Goal: Browse casually: Explore the website without a specific task or goal

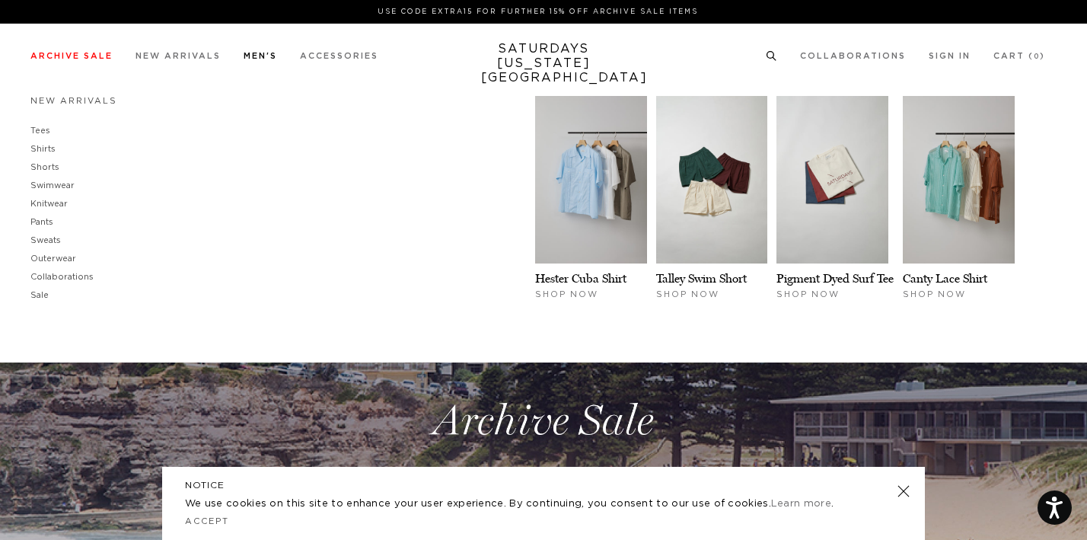
click at [261, 55] on link "Men's" at bounding box center [260, 56] width 33 height 8
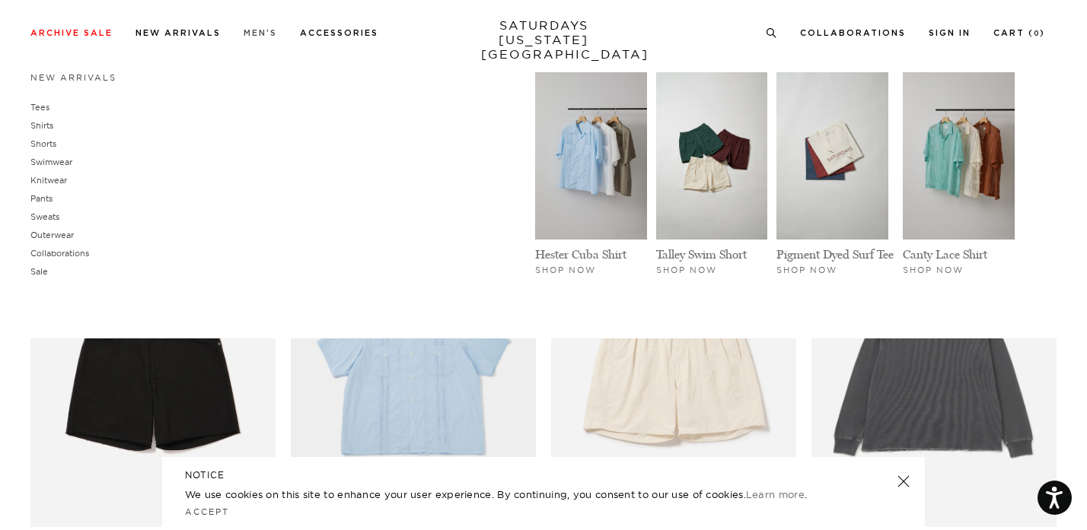
scroll to position [339, 0]
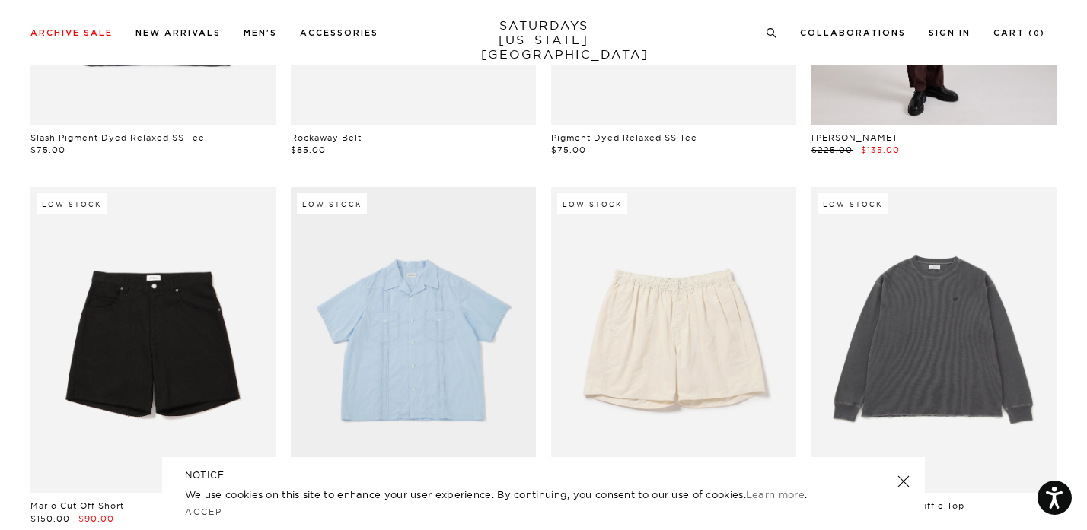
click at [905, 477] on link at bounding box center [903, 481] width 21 height 21
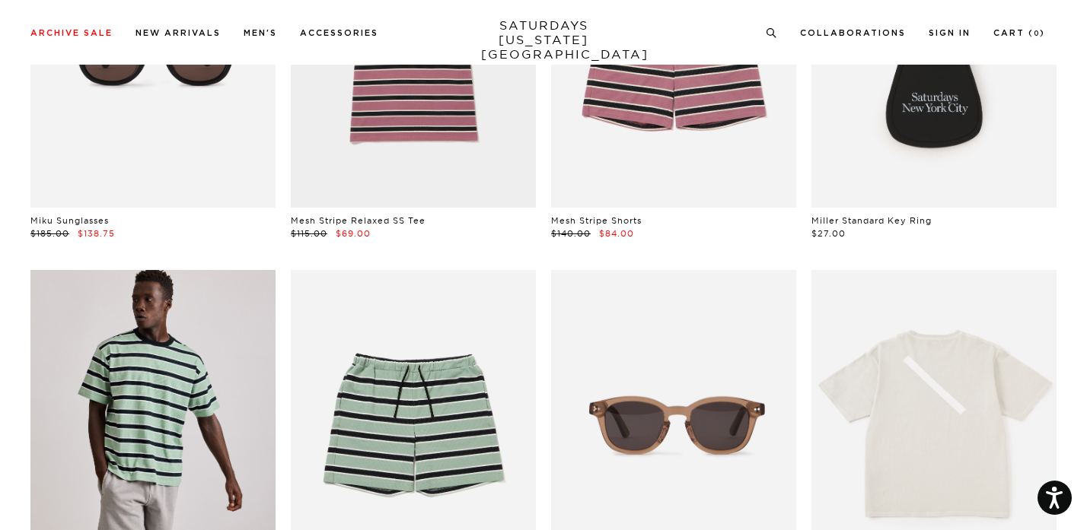
scroll to position [1135, 0]
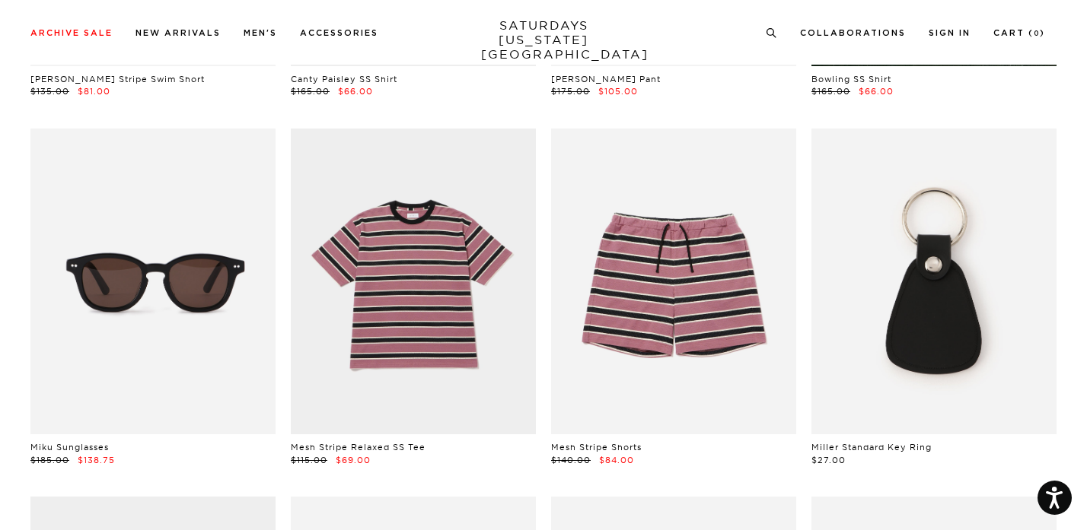
click at [897, 283] on link at bounding box center [933, 282] width 245 height 307
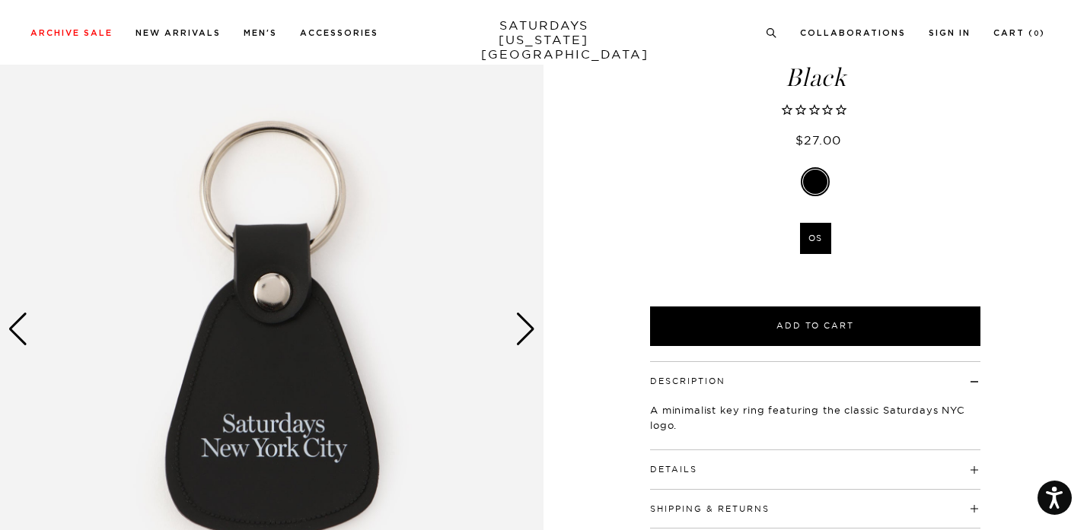
scroll to position [220, 0]
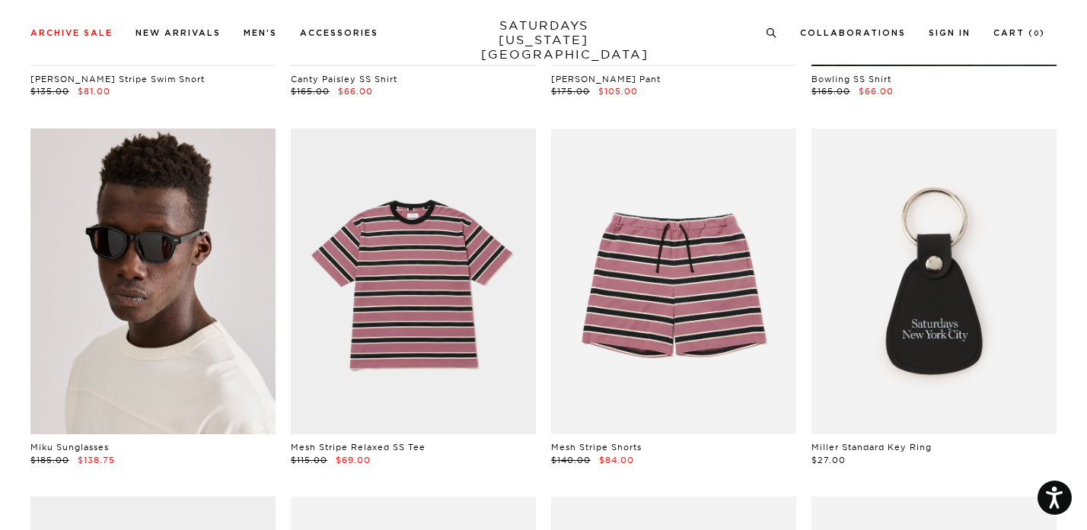
click at [181, 295] on link at bounding box center [152, 282] width 245 height 307
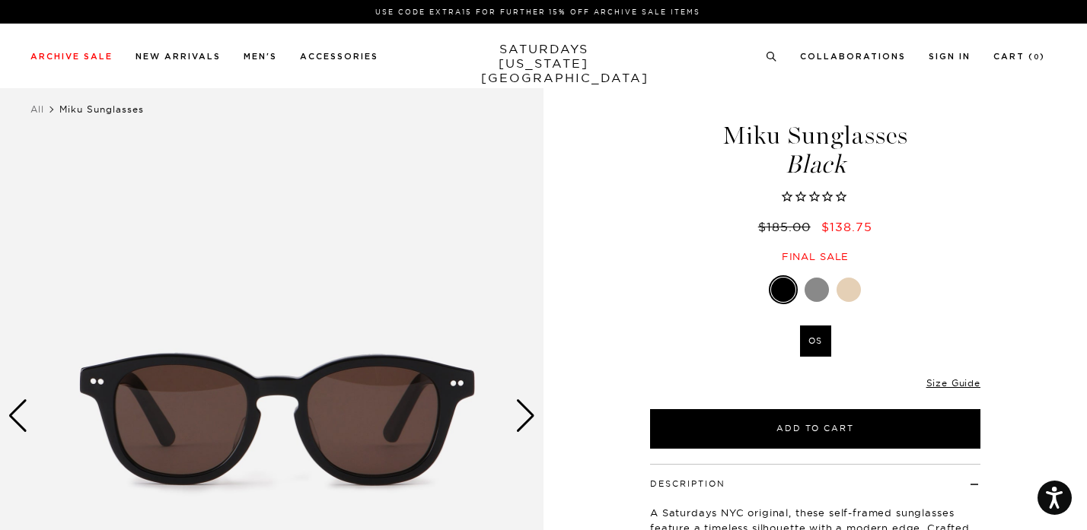
click at [514, 411] on img at bounding box center [271, 417] width 543 height 680
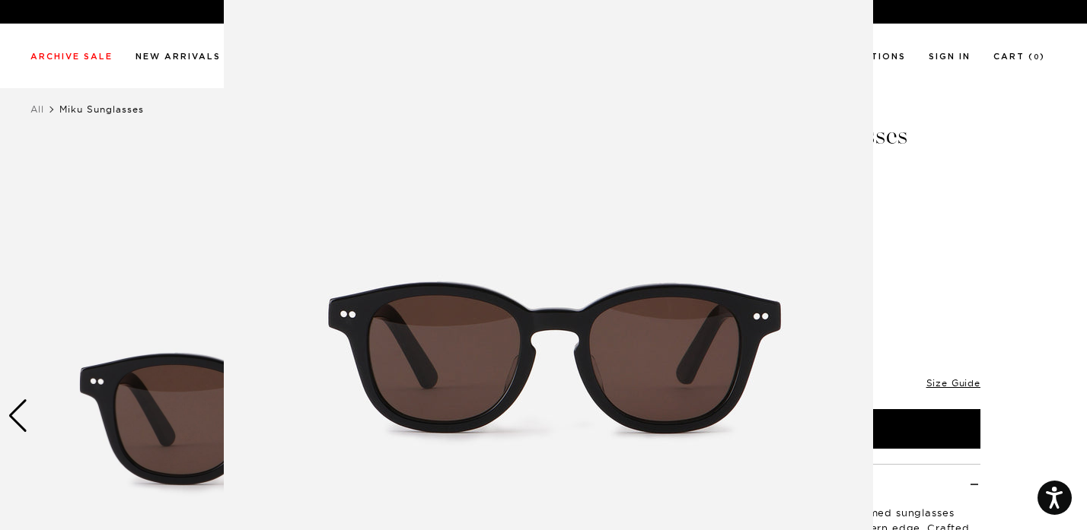
click at [743, 247] on img at bounding box center [548, 354] width 649 height 779
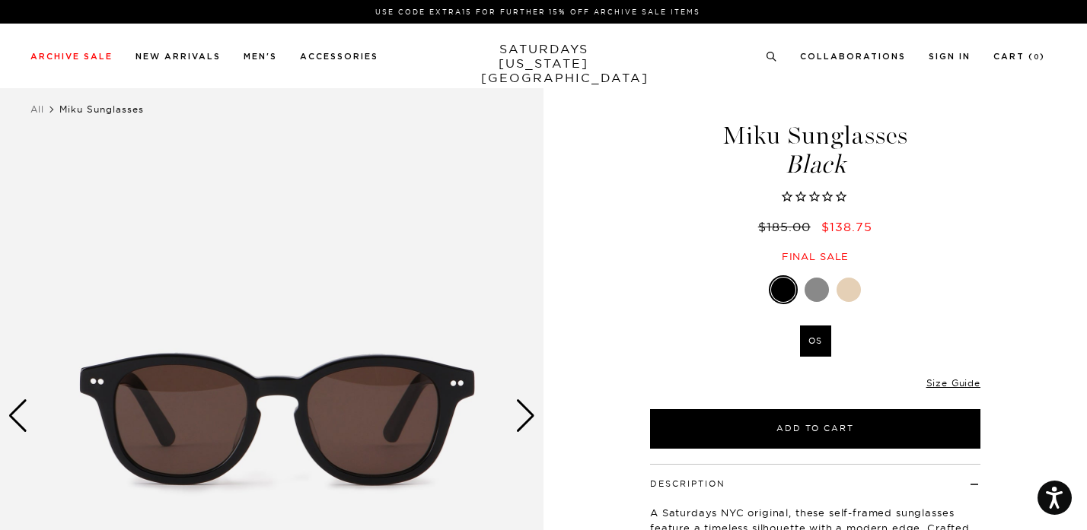
click at [528, 406] on div "Next slide" at bounding box center [525, 416] width 21 height 33
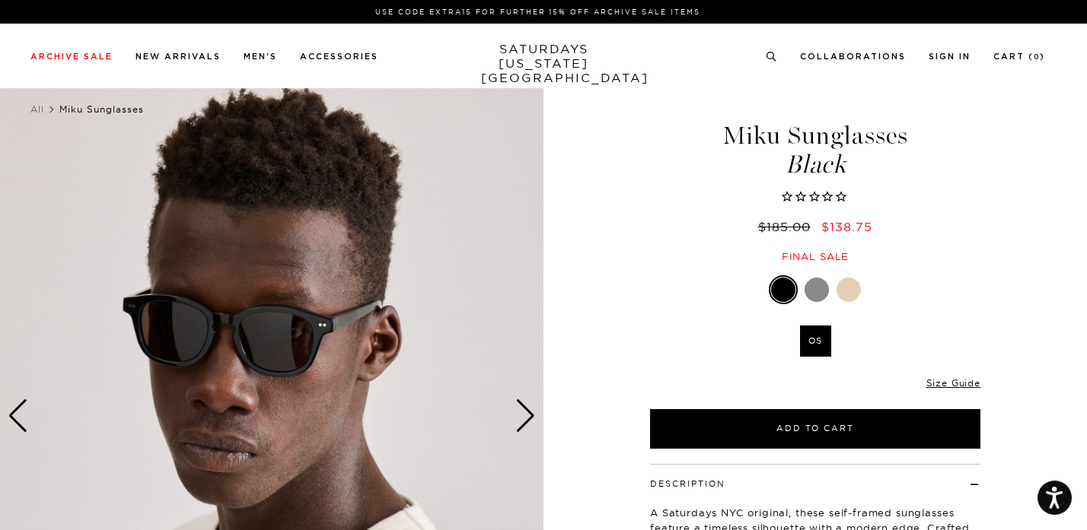
click at [528, 406] on div "Next slide" at bounding box center [525, 416] width 21 height 33
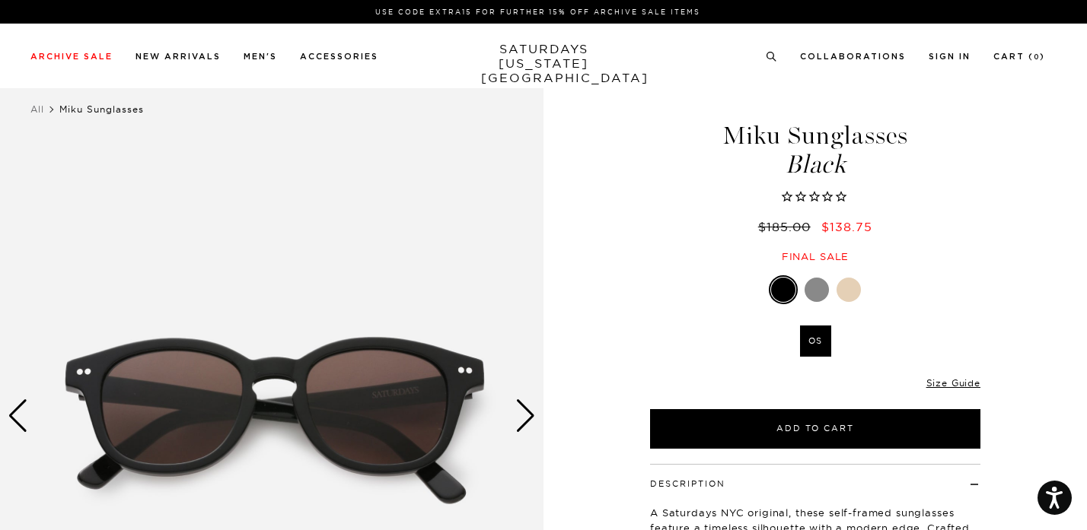
click at [528, 406] on div "Next slide" at bounding box center [525, 416] width 21 height 33
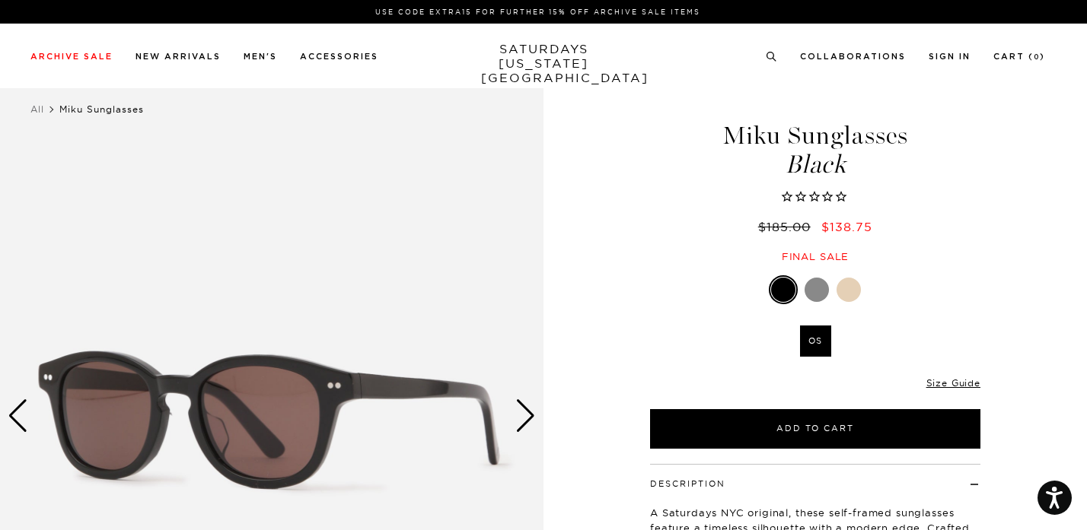
click at [528, 406] on div "Next slide" at bounding box center [525, 416] width 21 height 33
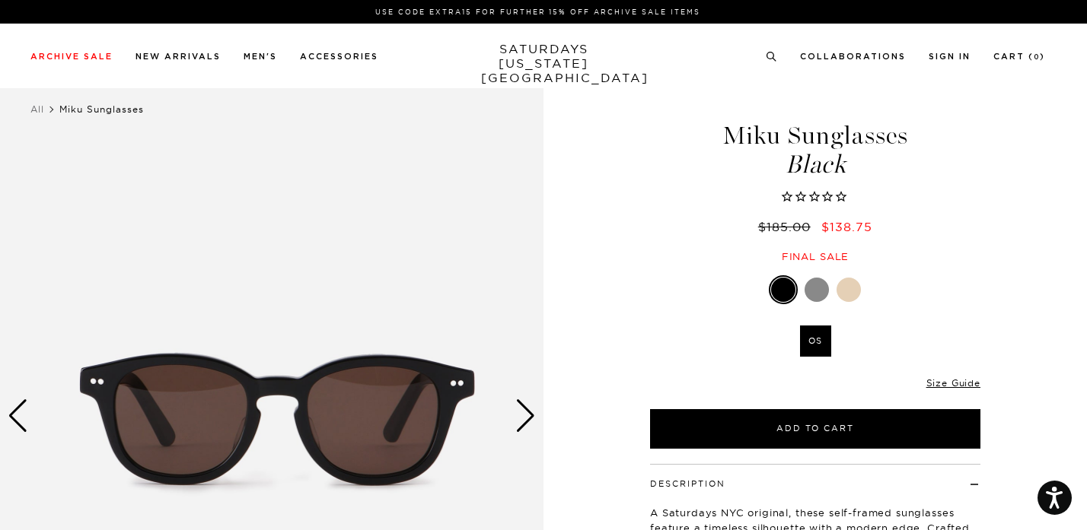
click at [528, 406] on div "Next slide" at bounding box center [525, 416] width 21 height 33
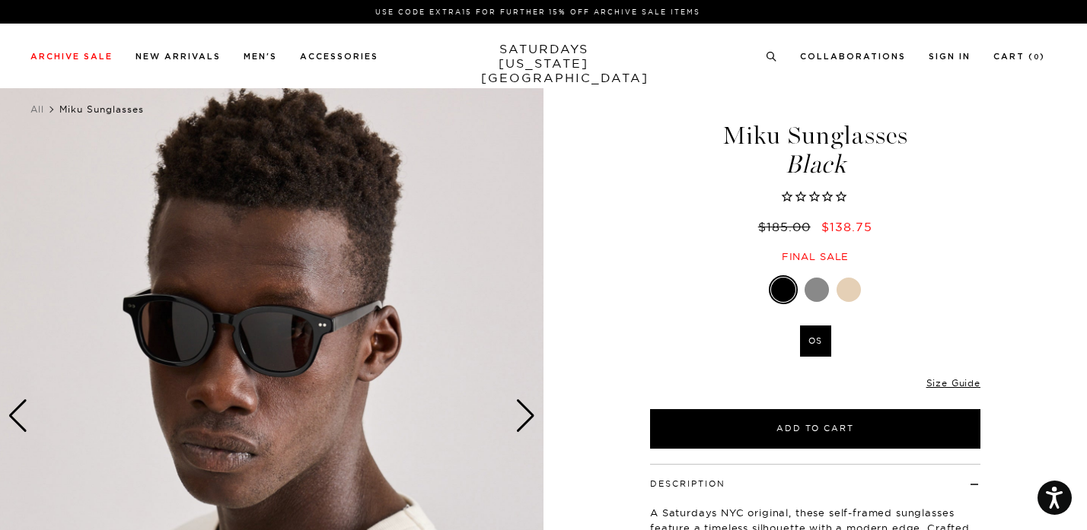
click at [823, 285] on div at bounding box center [816, 290] width 24 height 24
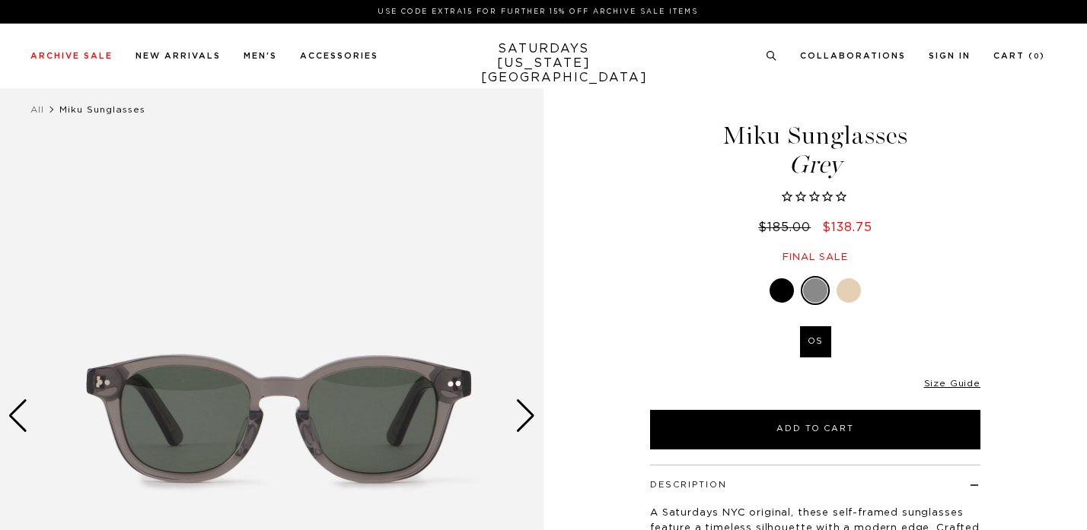
click at [844, 274] on div "Miku Sunglasses Grey $185.00 $138.75 Final sale Miku Sunglasses Grey $185.00 $1…" at bounding box center [815, 417] width 381 height 680
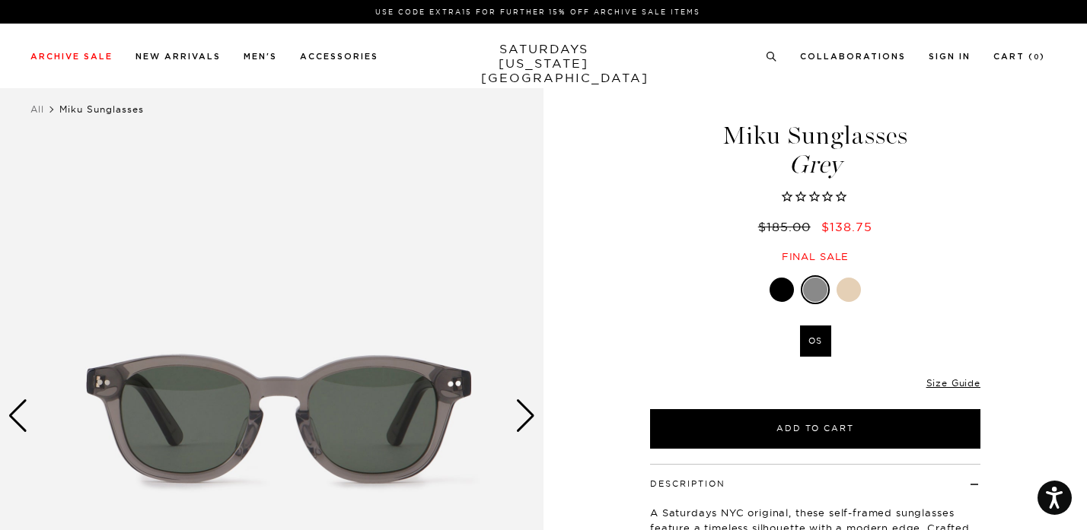
click at [847, 279] on div at bounding box center [848, 290] width 24 height 24
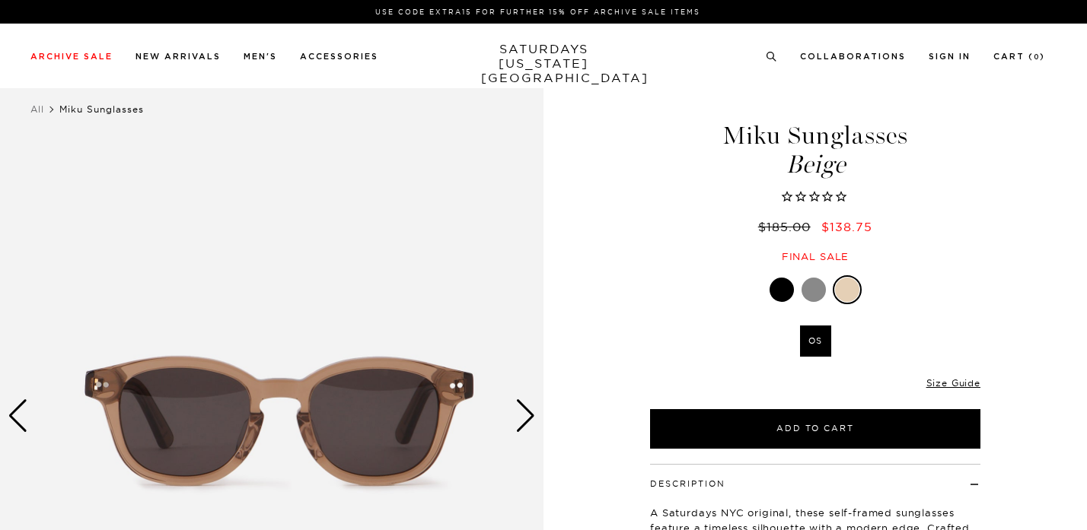
click at [786, 282] on div at bounding box center [781, 290] width 24 height 24
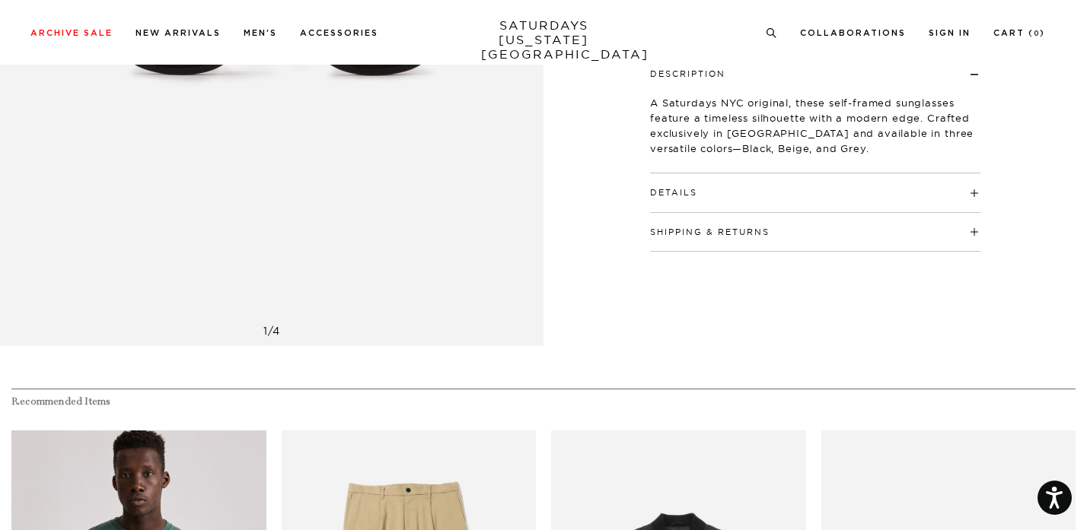
scroll to position [326, 0]
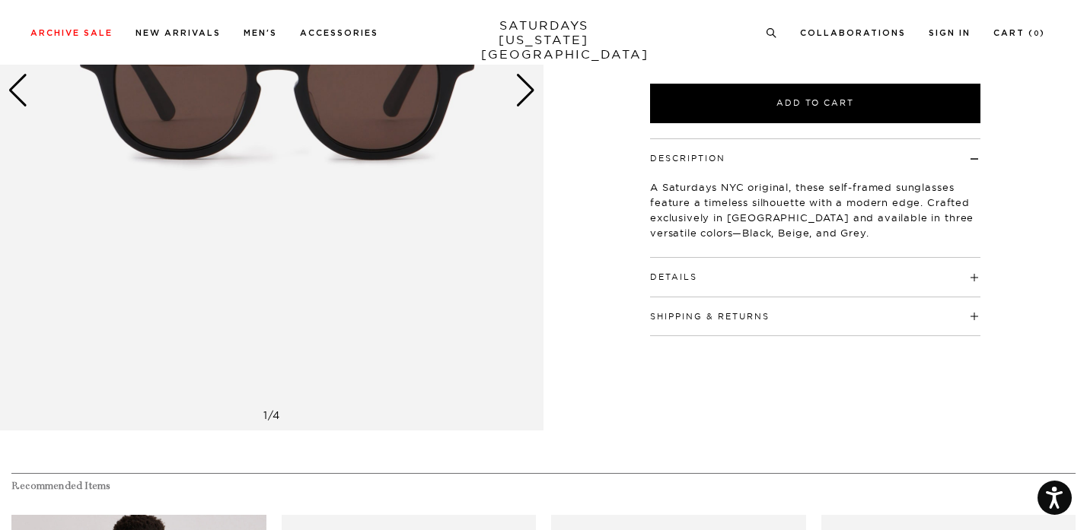
click at [768, 313] on button "Shipping & Returns" at bounding box center [709, 317] width 119 height 8
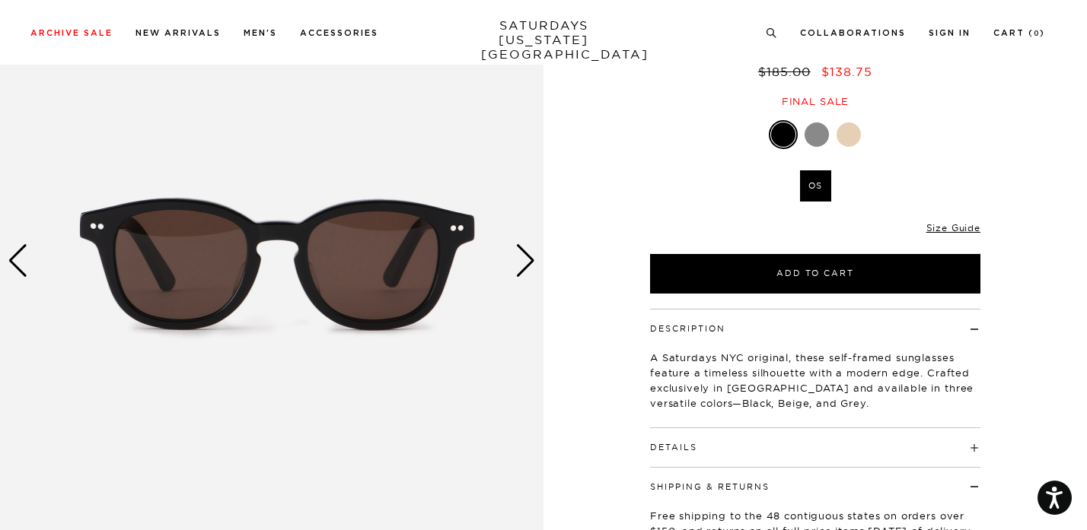
scroll to position [113, 0]
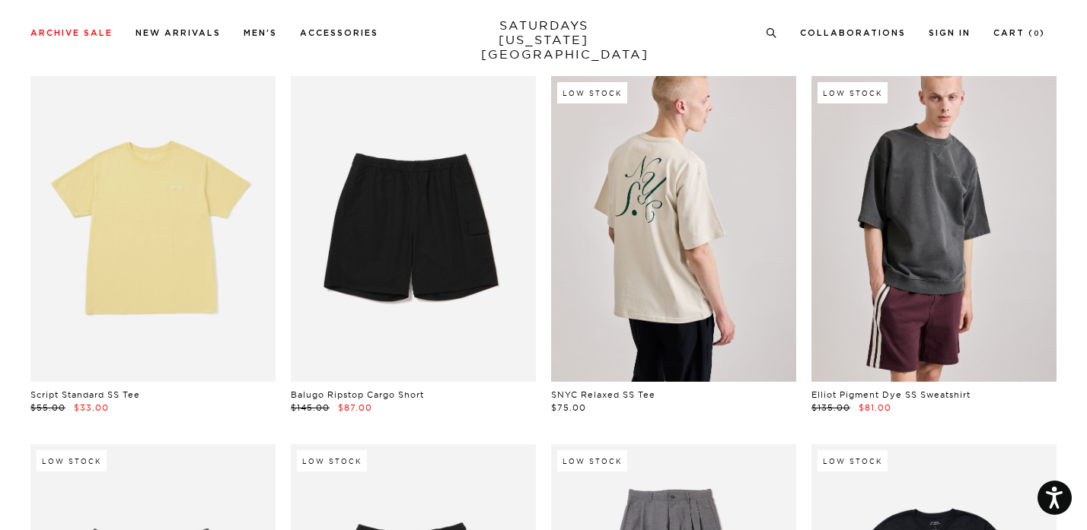
scroll to position [4439, 0]
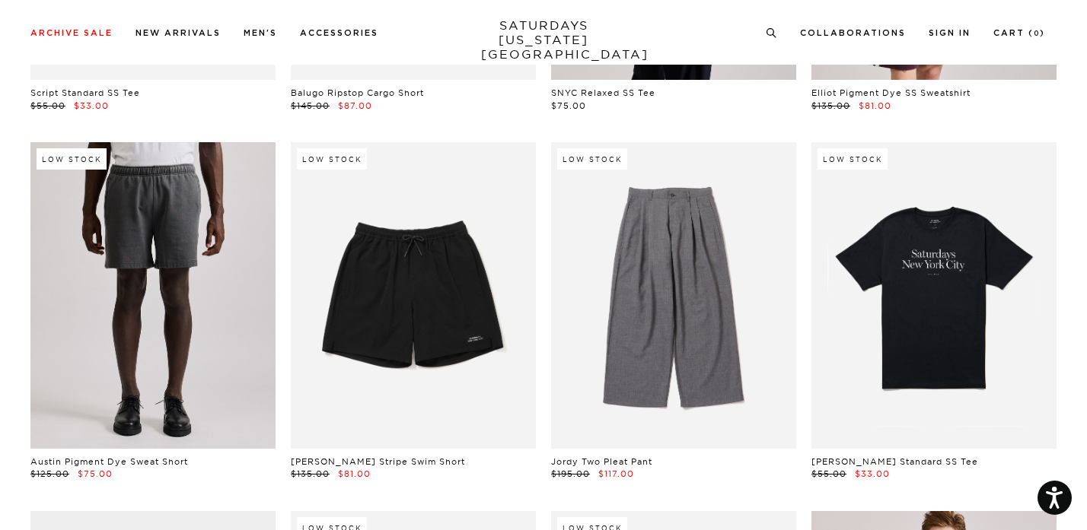
click at [157, 327] on link at bounding box center [152, 295] width 245 height 307
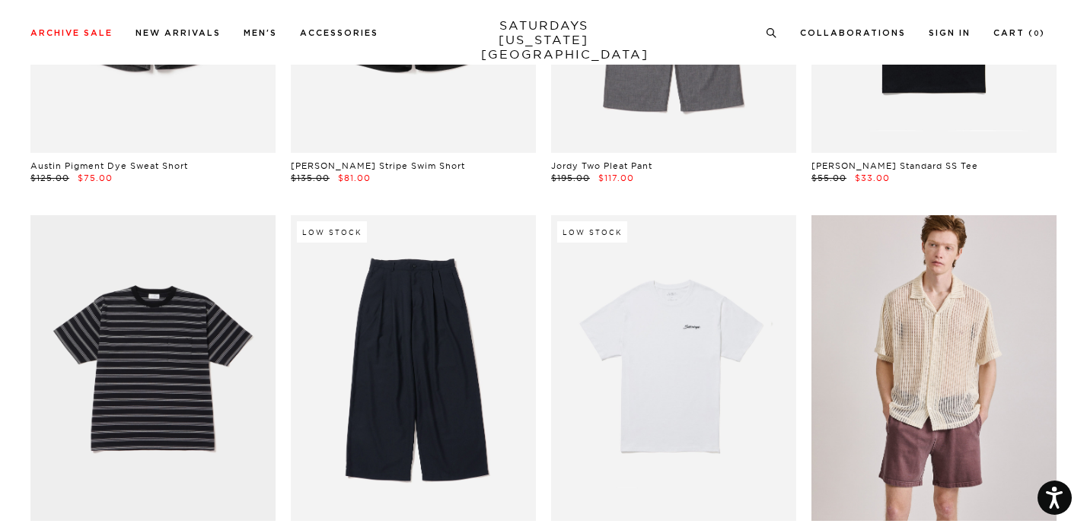
scroll to position [4902, 0]
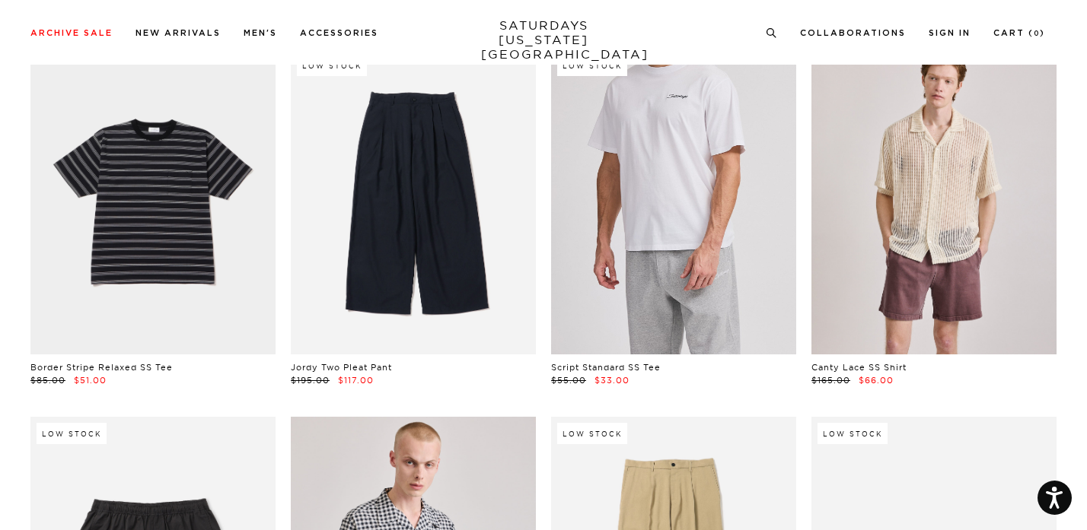
click at [664, 271] on link at bounding box center [673, 202] width 245 height 307
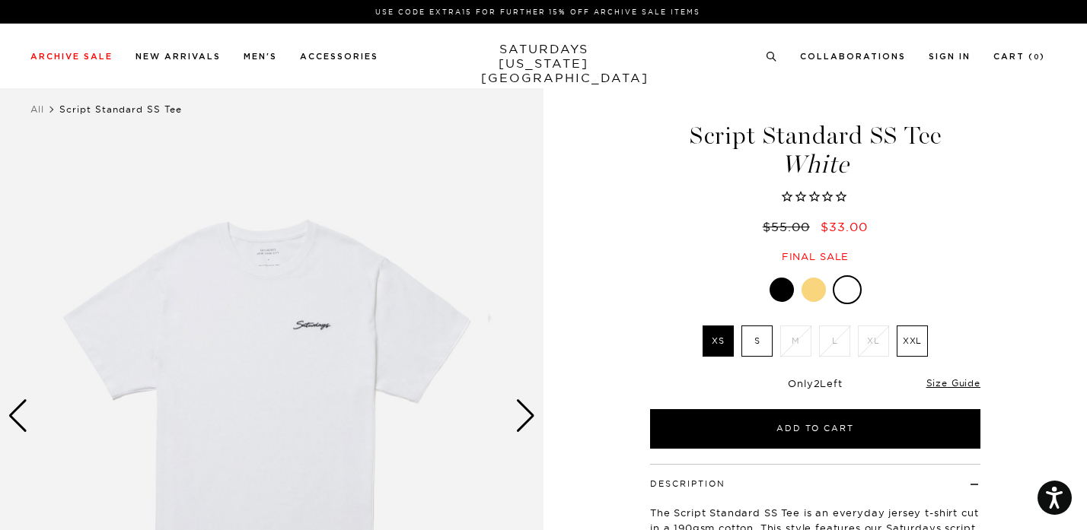
click at [532, 414] on div "Next slide" at bounding box center [525, 416] width 21 height 33
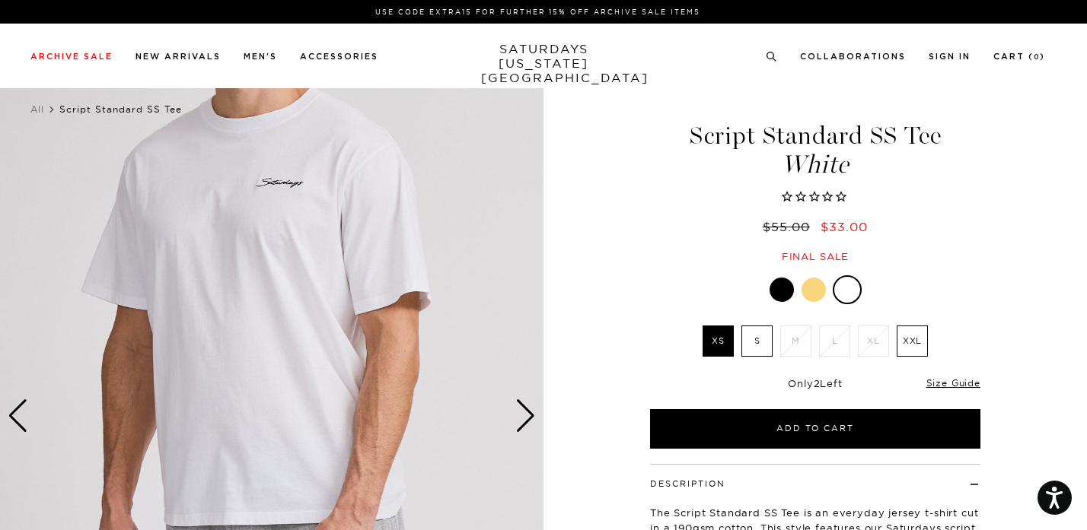
click at [532, 414] on div "Next slide" at bounding box center [525, 416] width 21 height 33
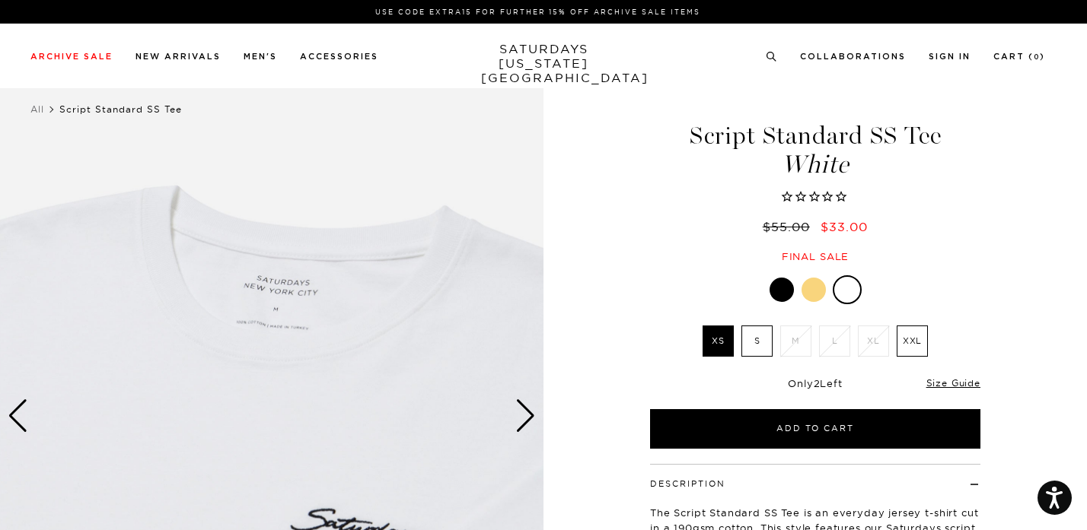
click at [532, 414] on div "Next slide" at bounding box center [525, 416] width 21 height 33
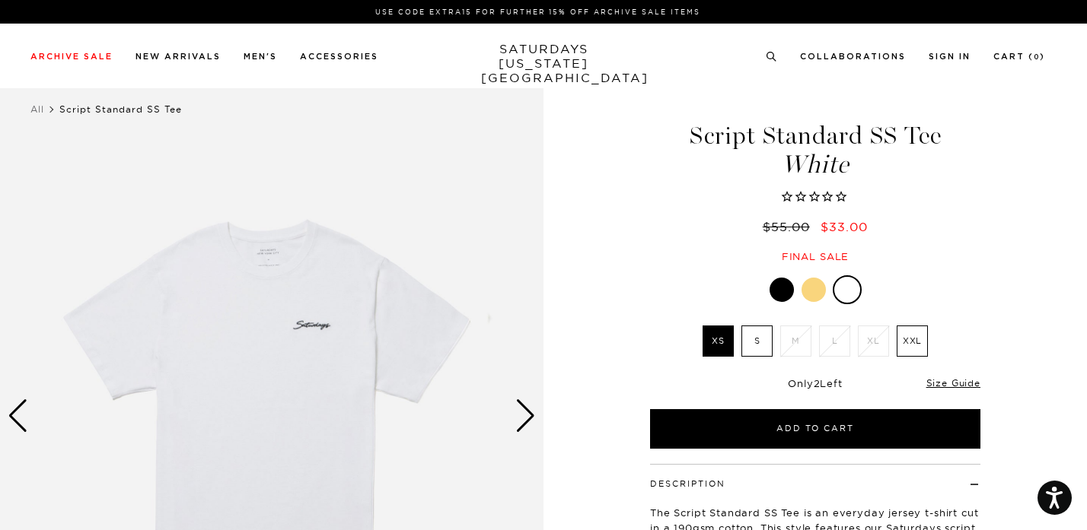
click at [779, 293] on div at bounding box center [781, 290] width 24 height 24
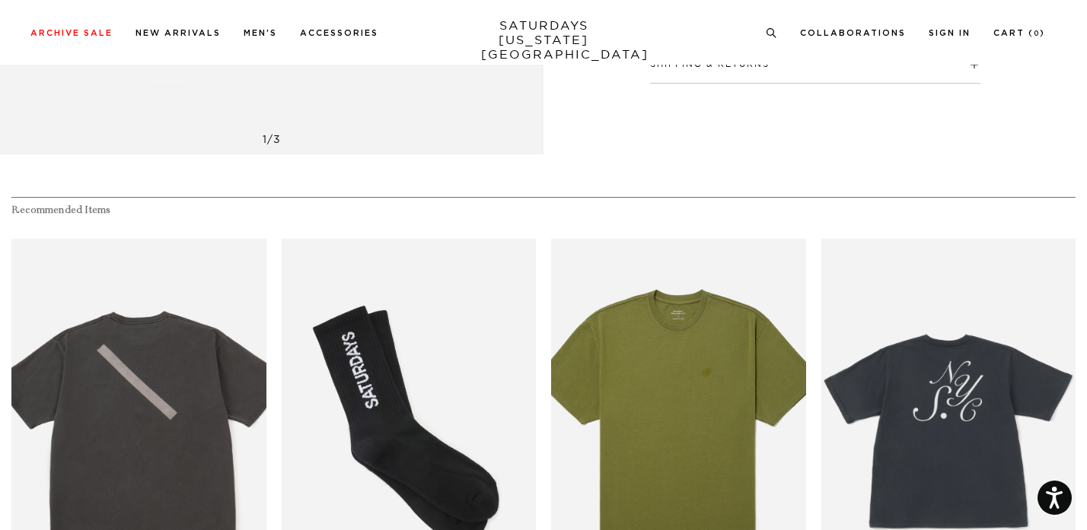
scroll to position [741, 0]
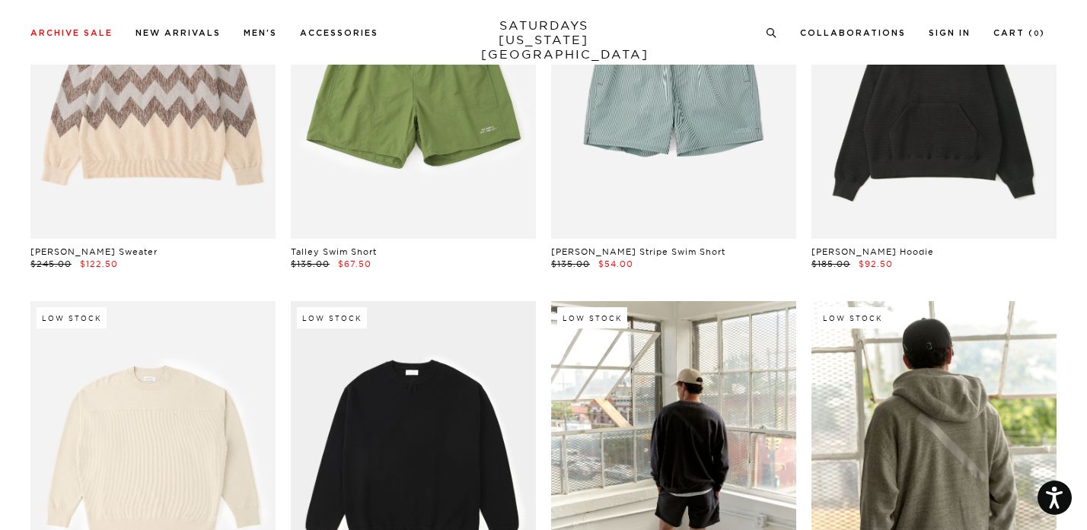
scroll to position [7895, 0]
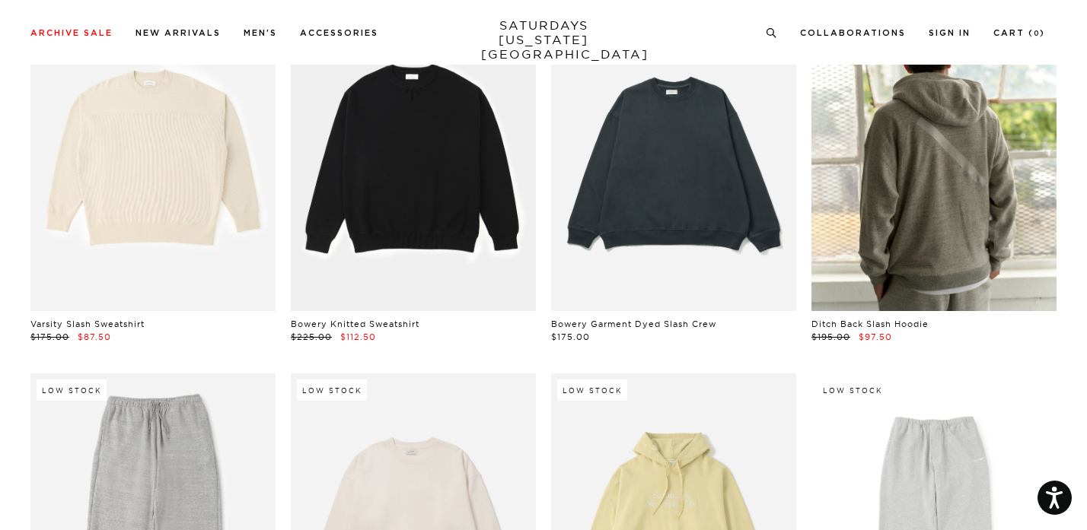
click at [677, 212] on link at bounding box center [673, 158] width 245 height 307
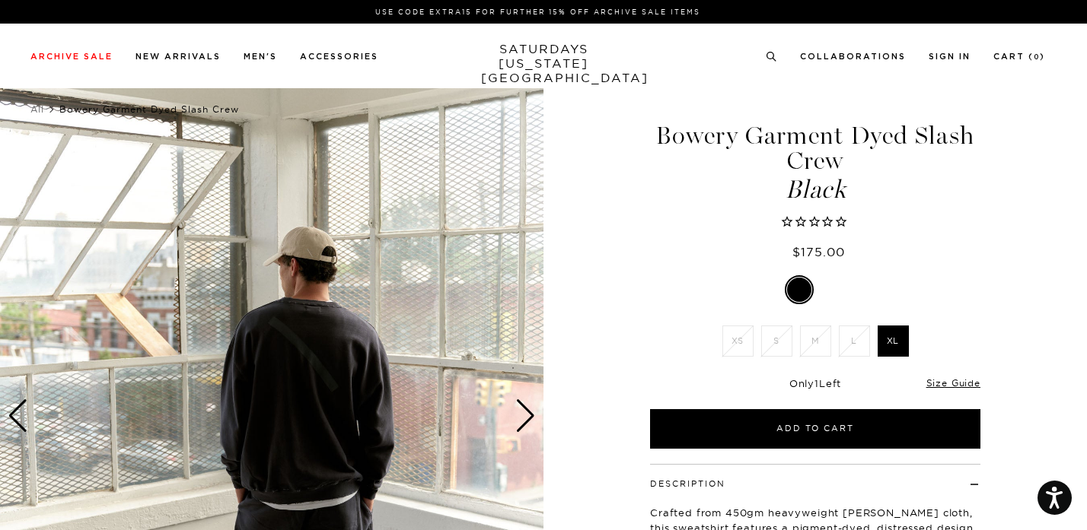
click at [523, 416] on div "Next slide" at bounding box center [525, 416] width 21 height 33
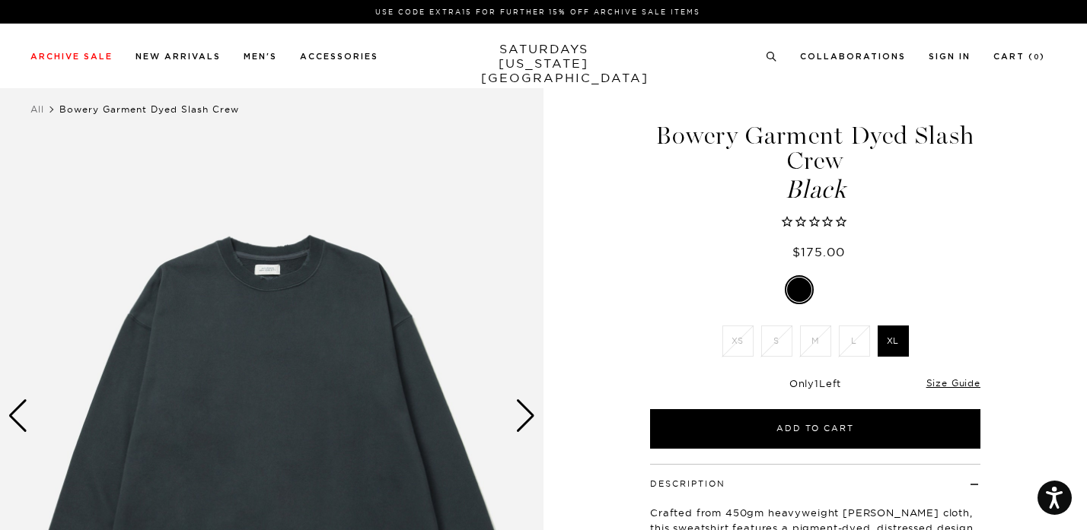
click at [523, 416] on div "Next slide" at bounding box center [525, 416] width 21 height 33
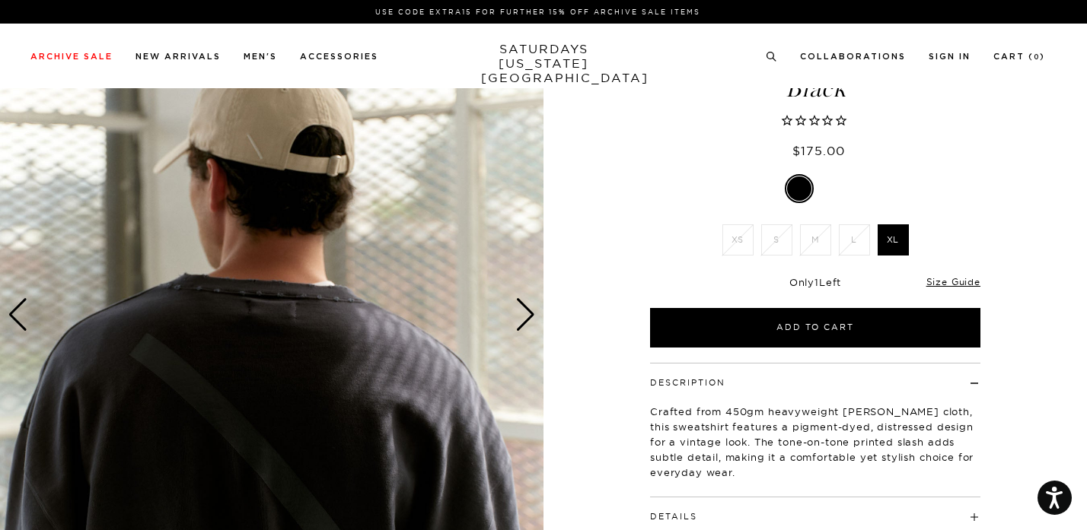
scroll to position [250, 0]
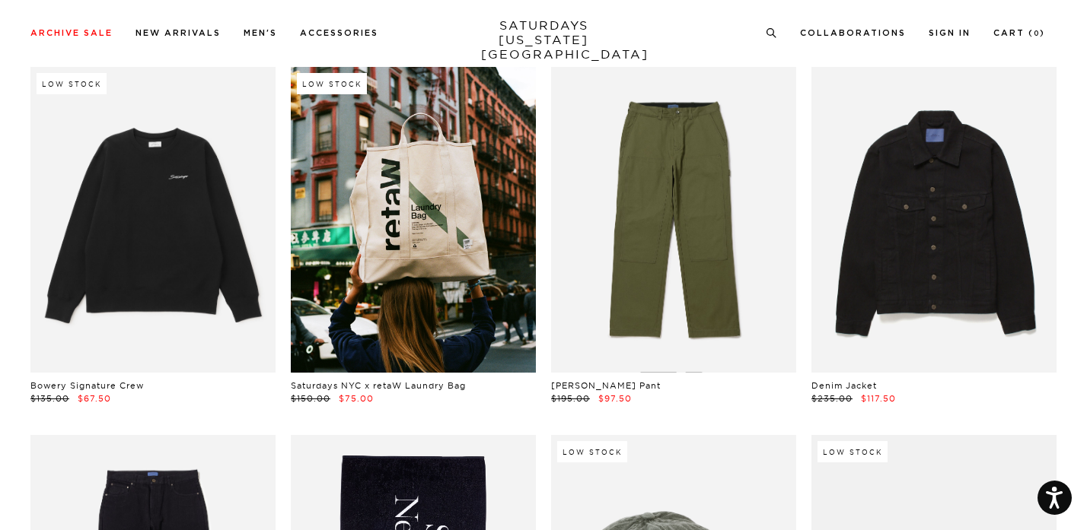
scroll to position [10082, 0]
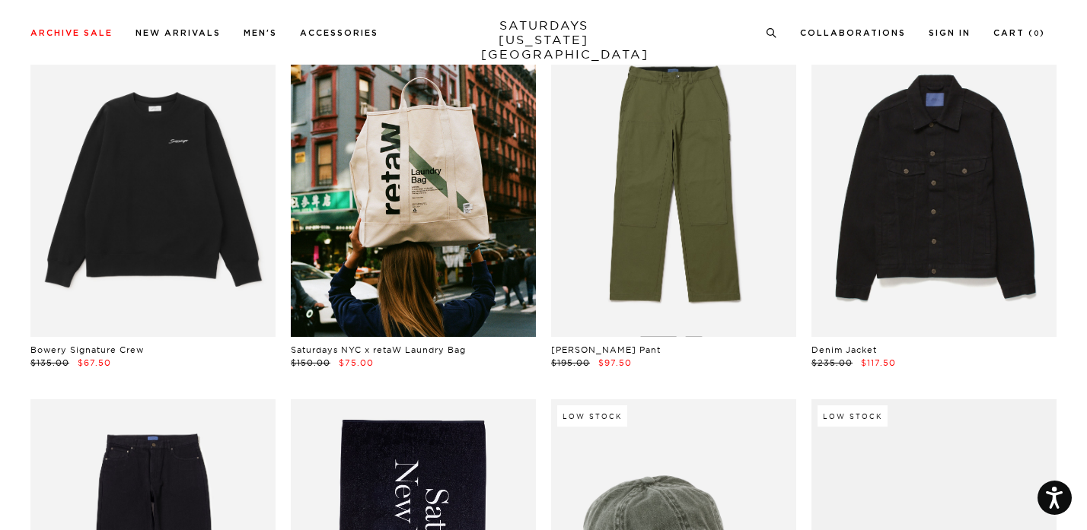
click at [412, 195] on link at bounding box center [413, 184] width 245 height 307
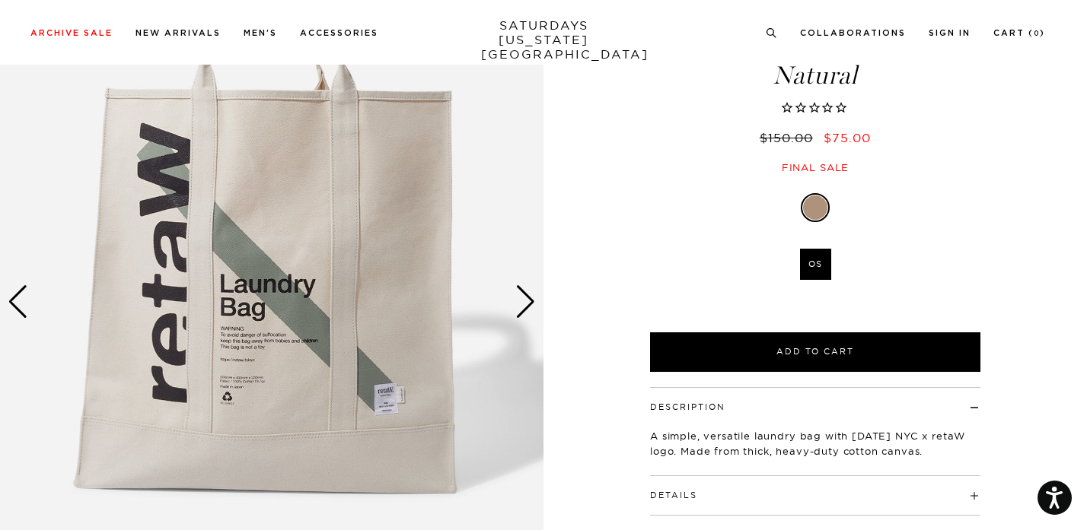
scroll to position [134, 0]
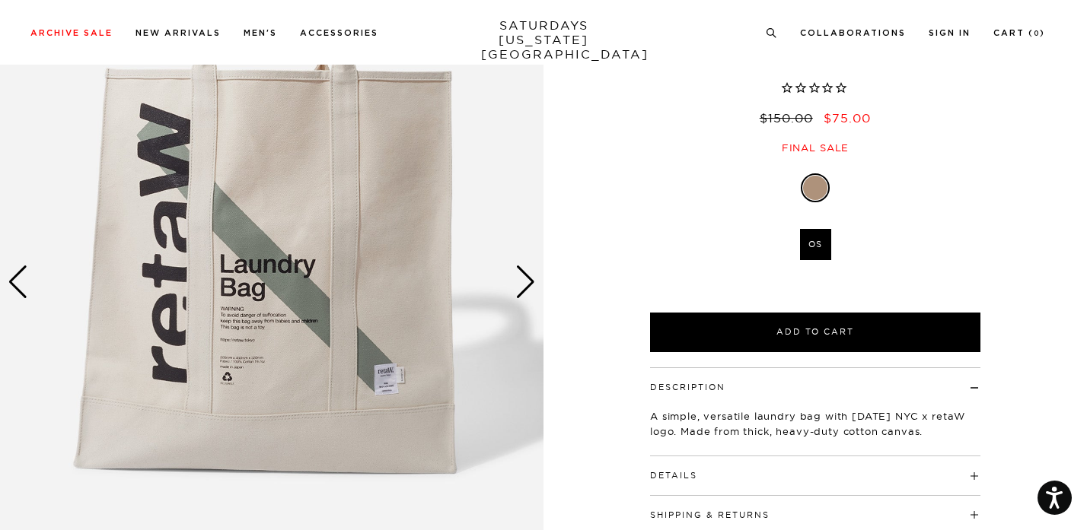
click at [526, 285] on div "Next slide" at bounding box center [525, 282] width 21 height 33
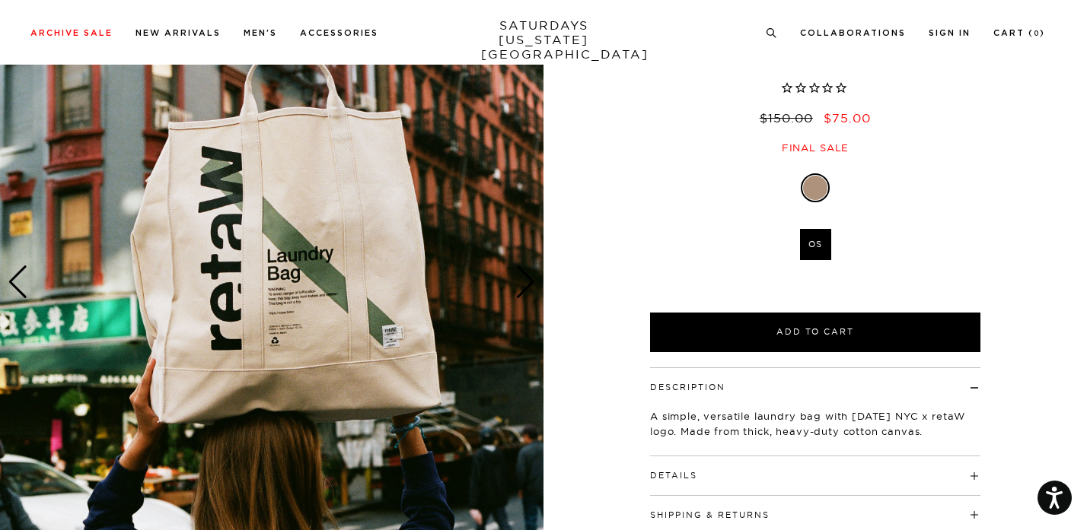
click at [526, 285] on div "Next slide" at bounding box center [525, 282] width 21 height 33
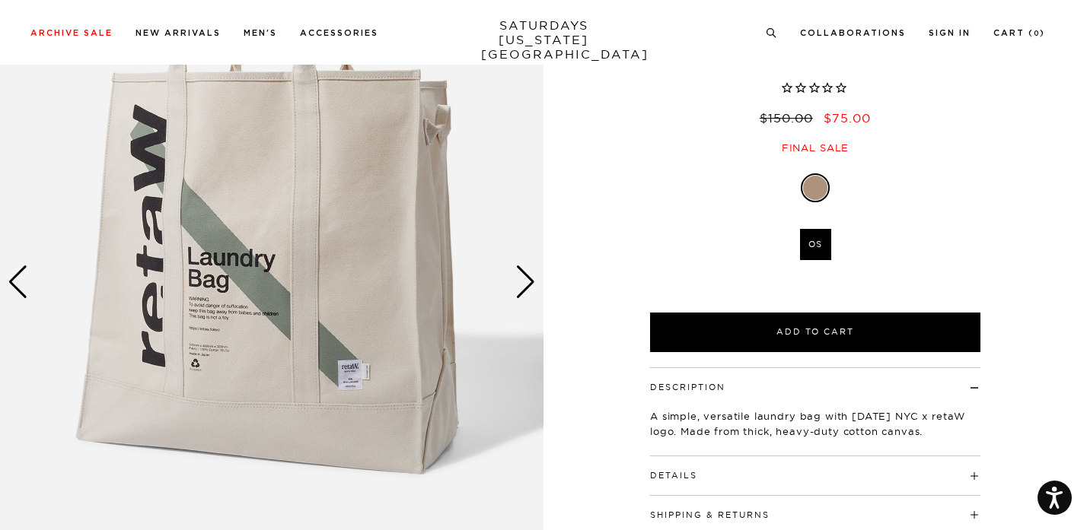
click at [526, 285] on div "Next slide" at bounding box center [525, 282] width 21 height 33
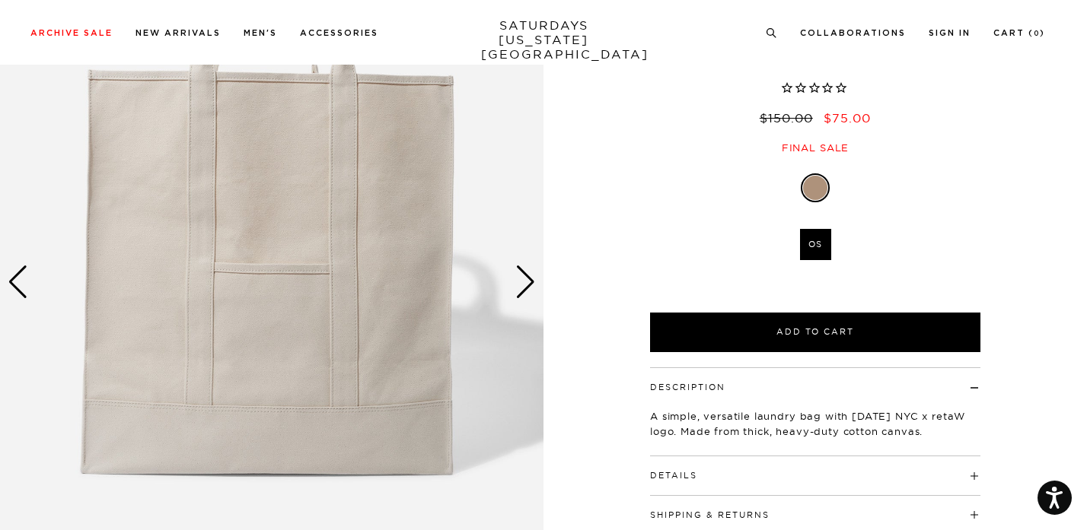
click at [526, 285] on div "Next slide" at bounding box center [525, 282] width 21 height 33
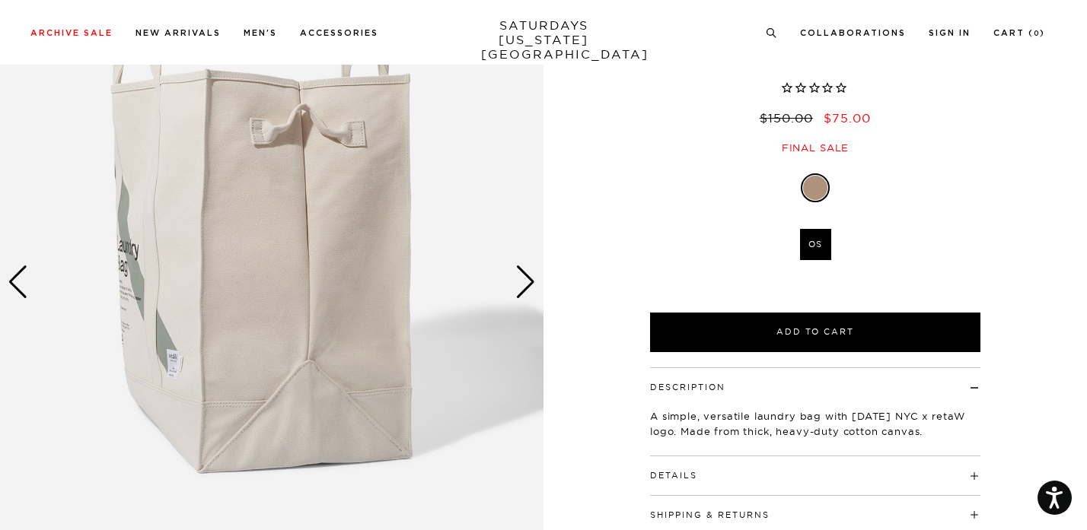
click at [526, 285] on div "Next slide" at bounding box center [525, 282] width 21 height 33
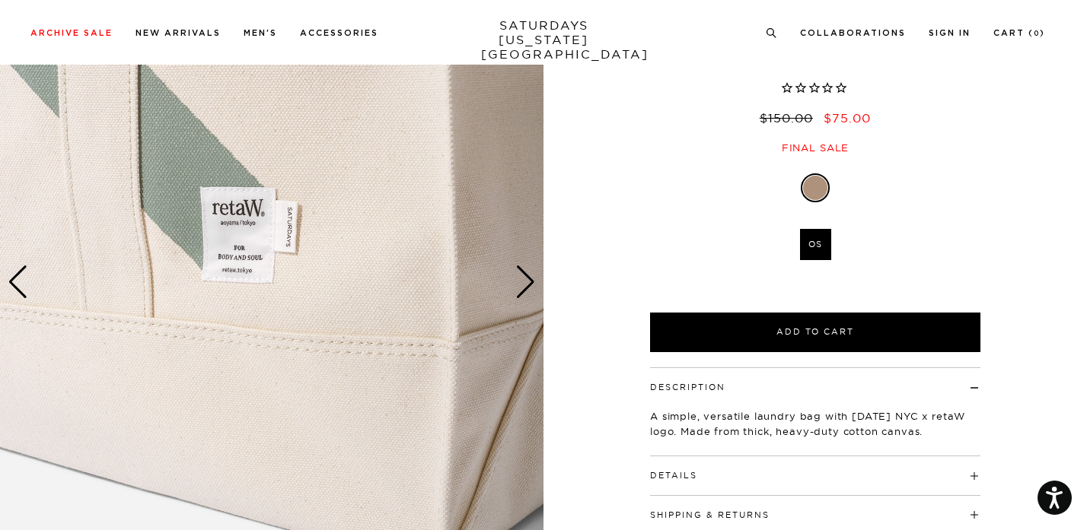
click at [526, 285] on div "Next slide" at bounding box center [525, 282] width 21 height 33
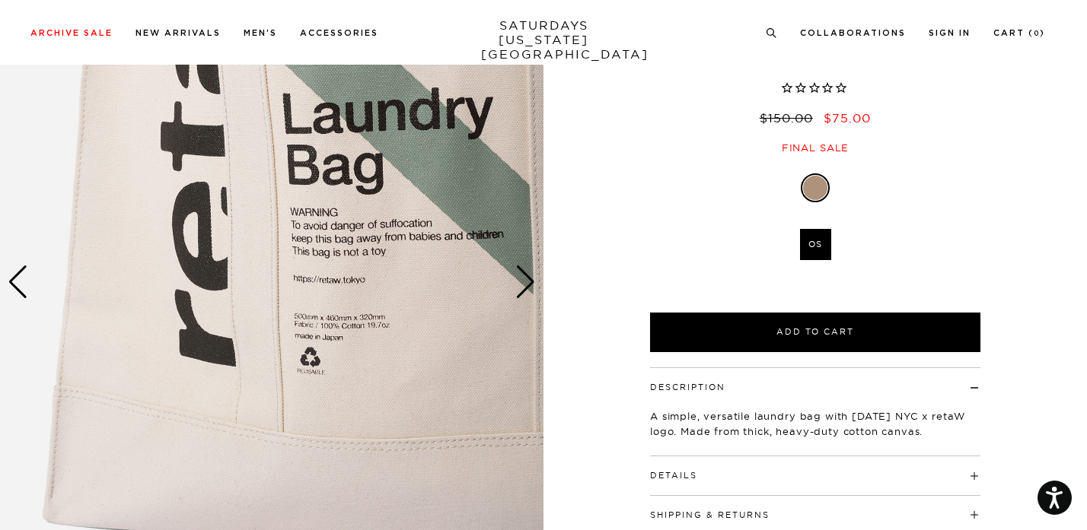
click at [526, 285] on div "Next slide" at bounding box center [525, 282] width 21 height 33
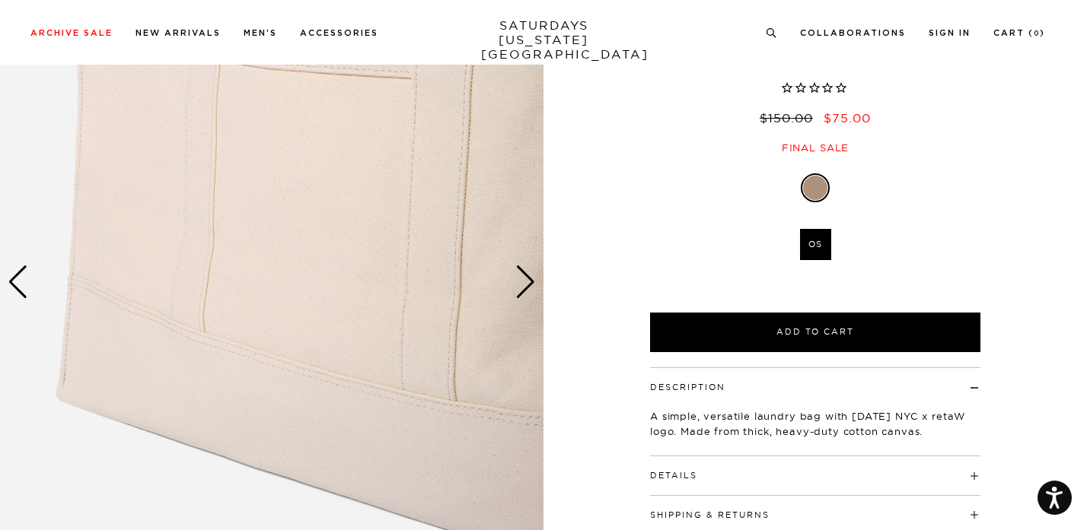
click at [526, 285] on div "Next slide" at bounding box center [525, 282] width 21 height 33
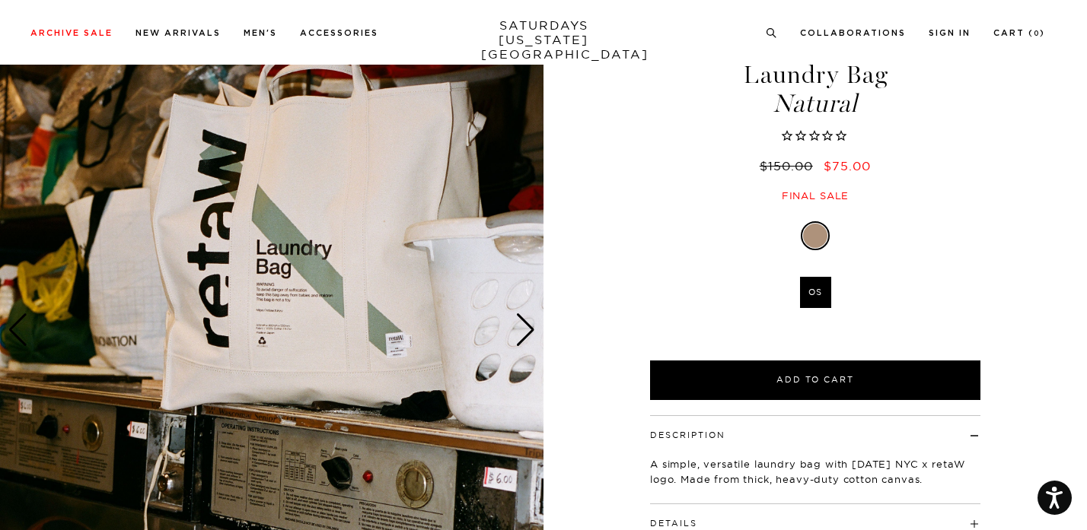
scroll to position [89, 0]
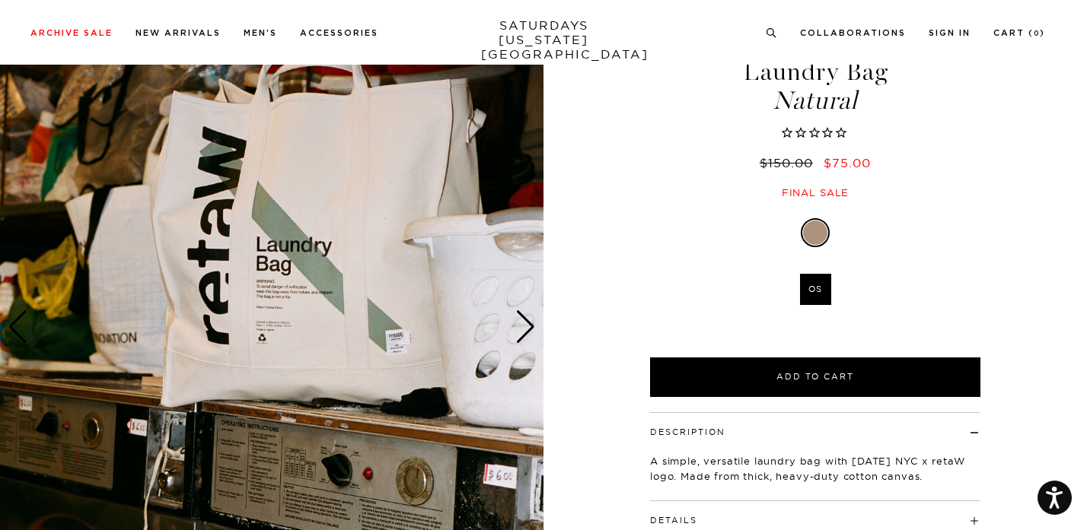
click at [524, 321] on div "Next slide" at bounding box center [525, 327] width 21 height 33
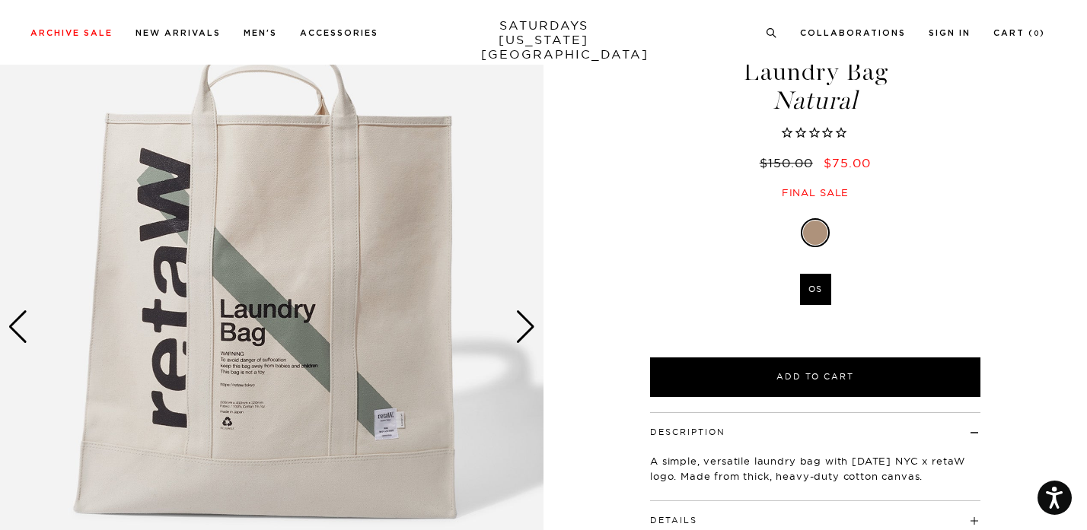
click at [524, 321] on div "Next slide" at bounding box center [525, 327] width 21 height 33
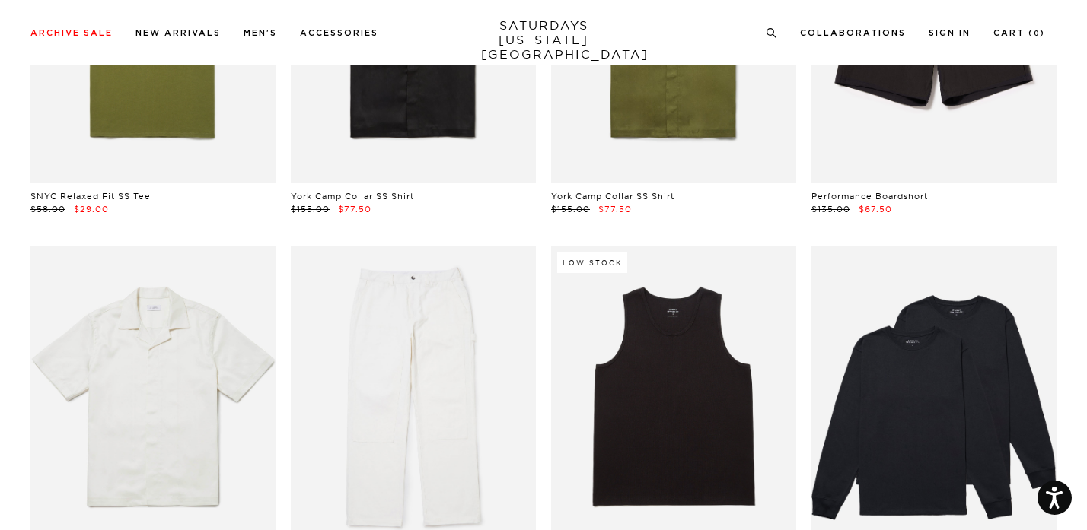
scroll to position [11074, 0]
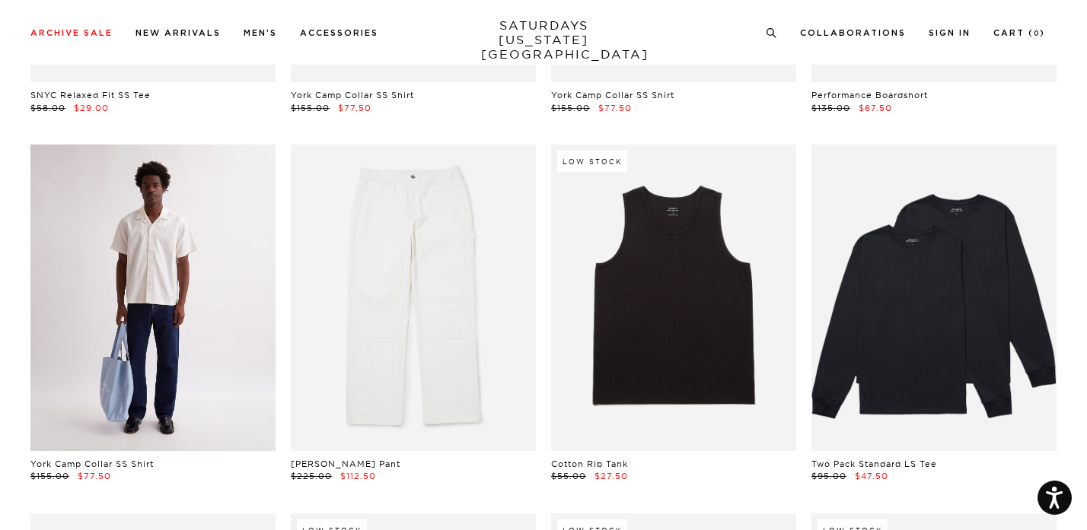
click at [190, 351] on link at bounding box center [152, 298] width 245 height 307
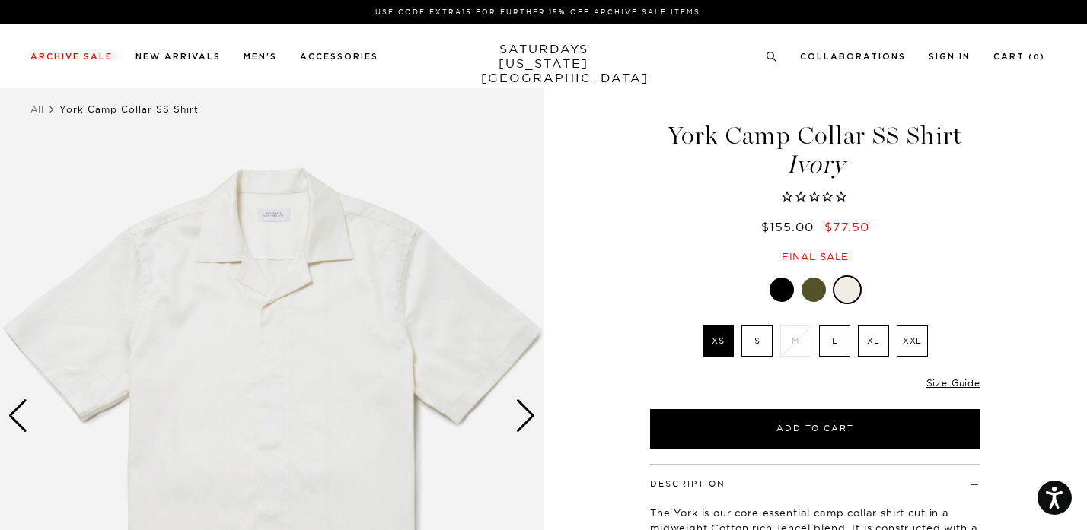
click at [524, 413] on div "Next slide" at bounding box center [525, 416] width 21 height 33
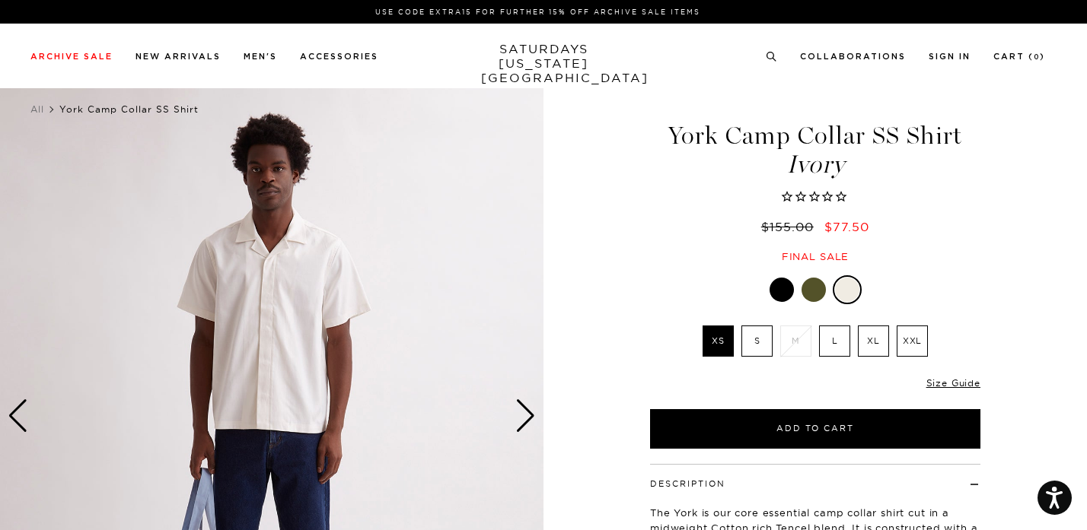
click at [524, 413] on div "Next slide" at bounding box center [525, 416] width 21 height 33
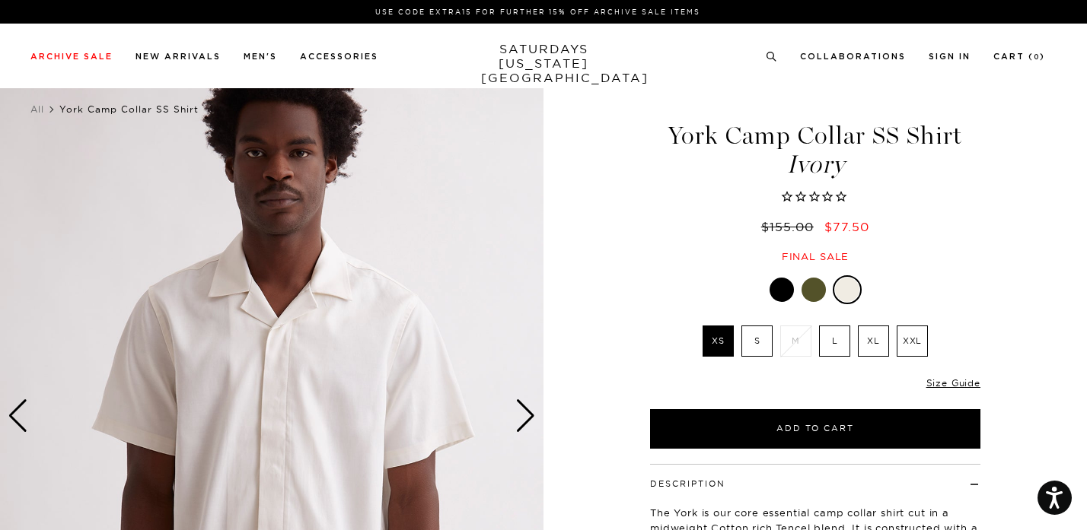
click at [524, 413] on div "Next slide" at bounding box center [525, 416] width 21 height 33
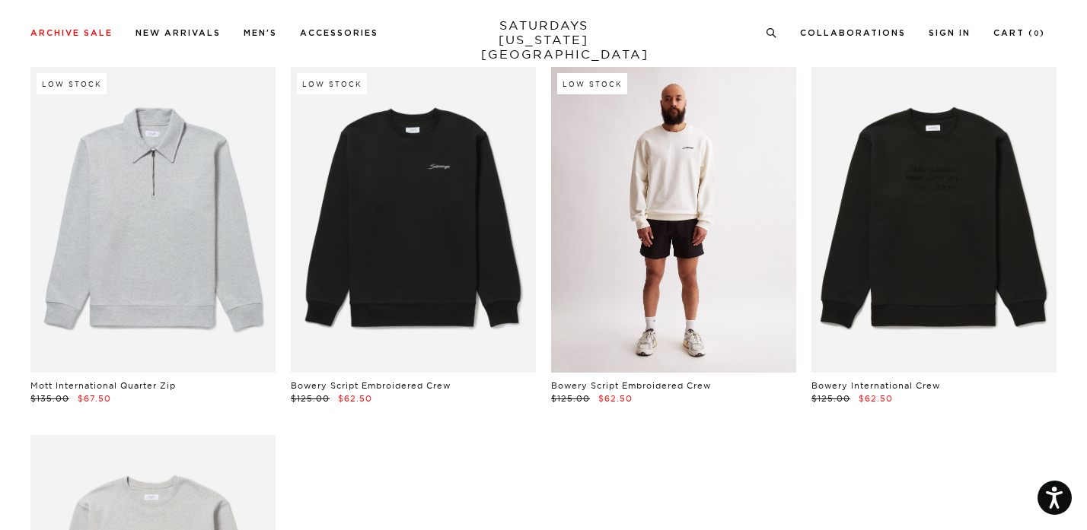
scroll to position [12256, 0]
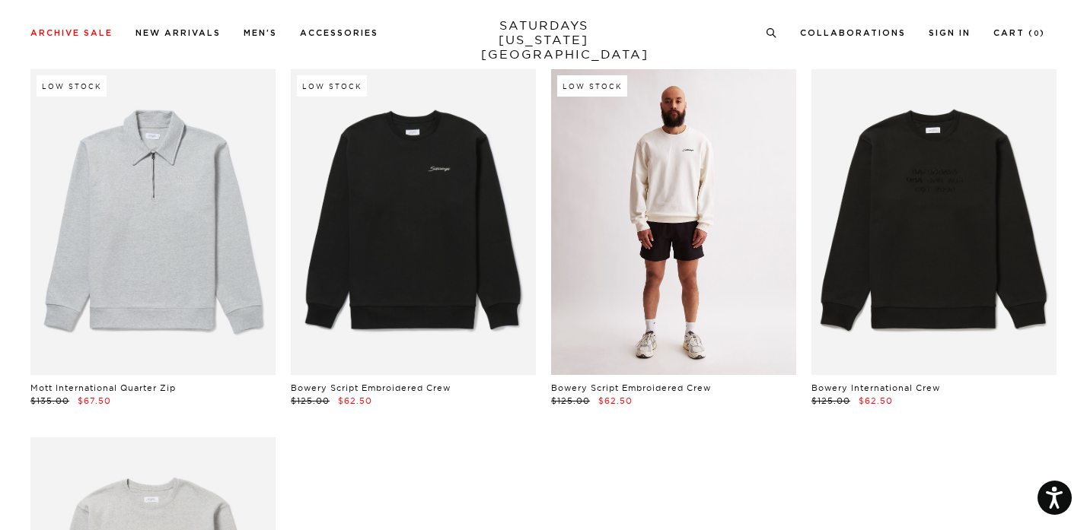
click at [633, 289] on link at bounding box center [673, 222] width 245 height 307
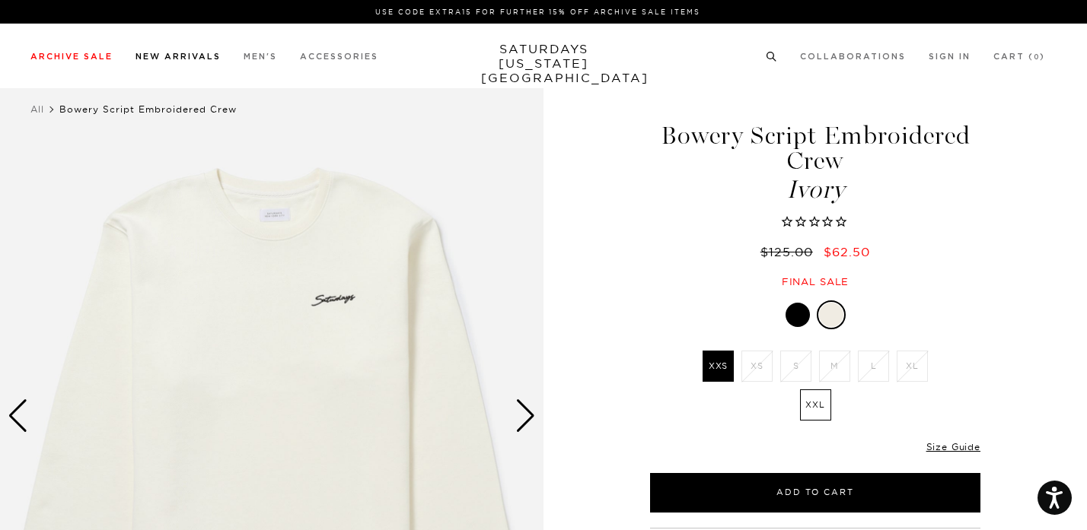
click at [187, 55] on link "New Arrivals" at bounding box center [177, 57] width 85 height 8
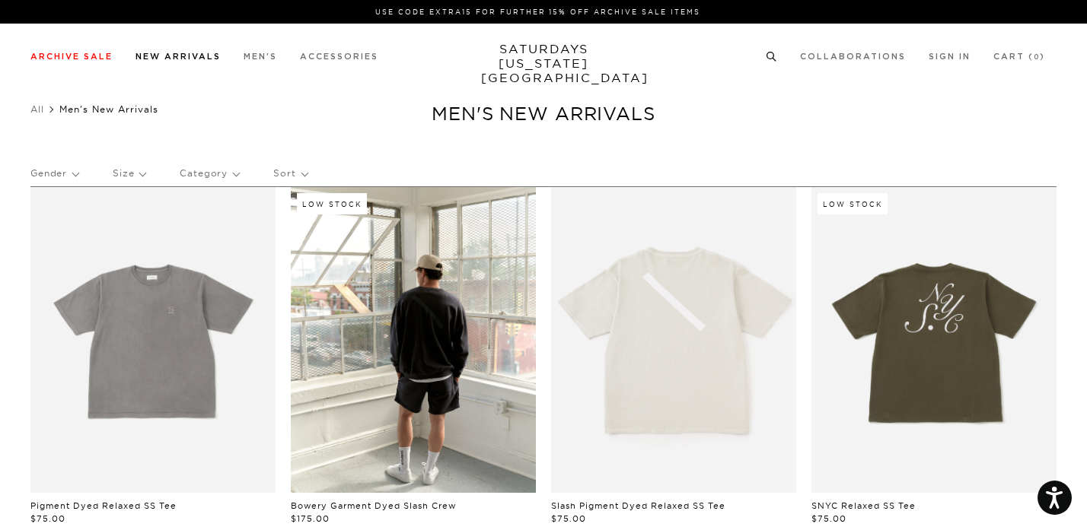
click at [184, 59] on link "New Arrivals" at bounding box center [177, 57] width 85 height 8
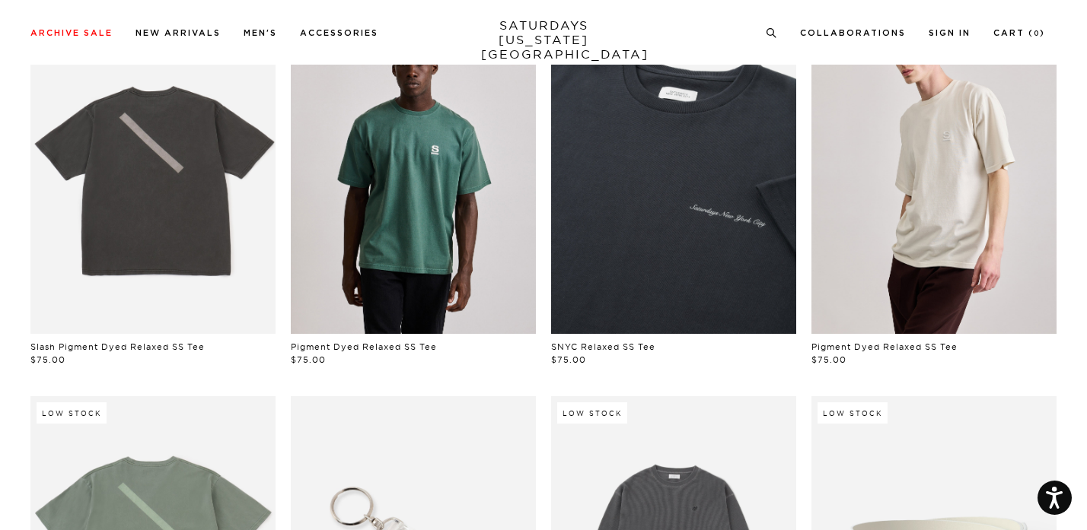
scroll to position [887, 0]
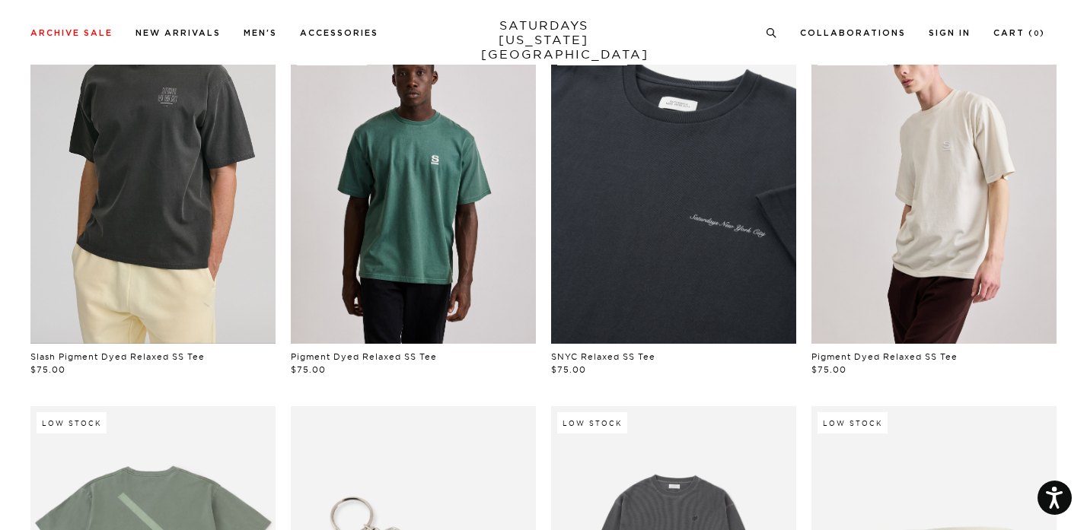
click at [179, 200] on link at bounding box center [152, 191] width 245 height 307
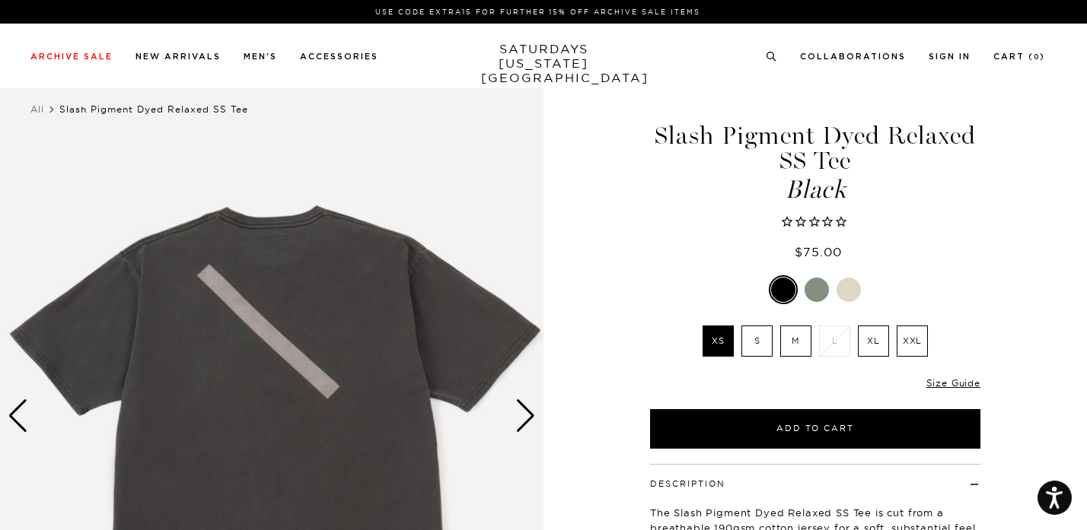
click at [533, 413] on div "Next slide" at bounding box center [525, 416] width 21 height 33
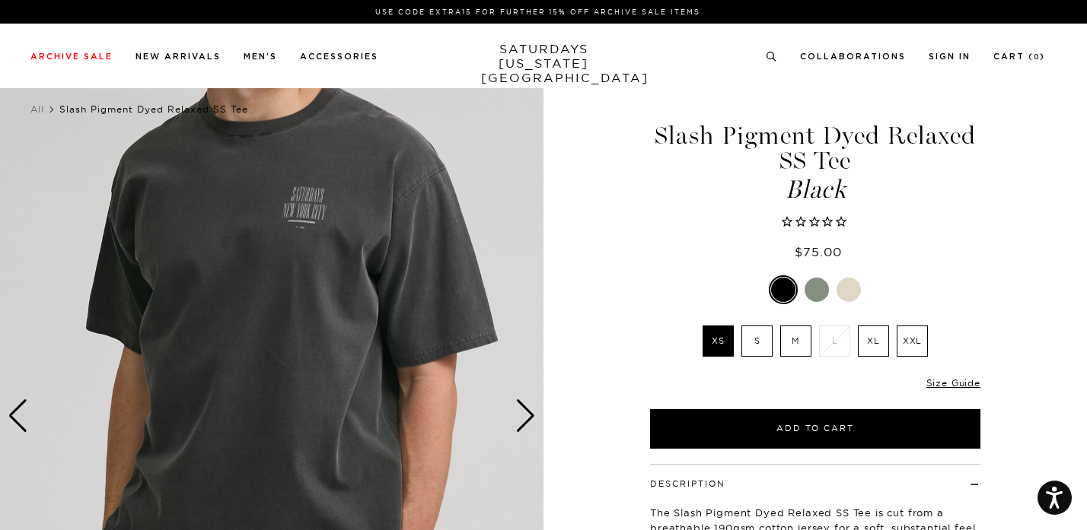
click at [533, 413] on div "Next slide" at bounding box center [525, 416] width 21 height 33
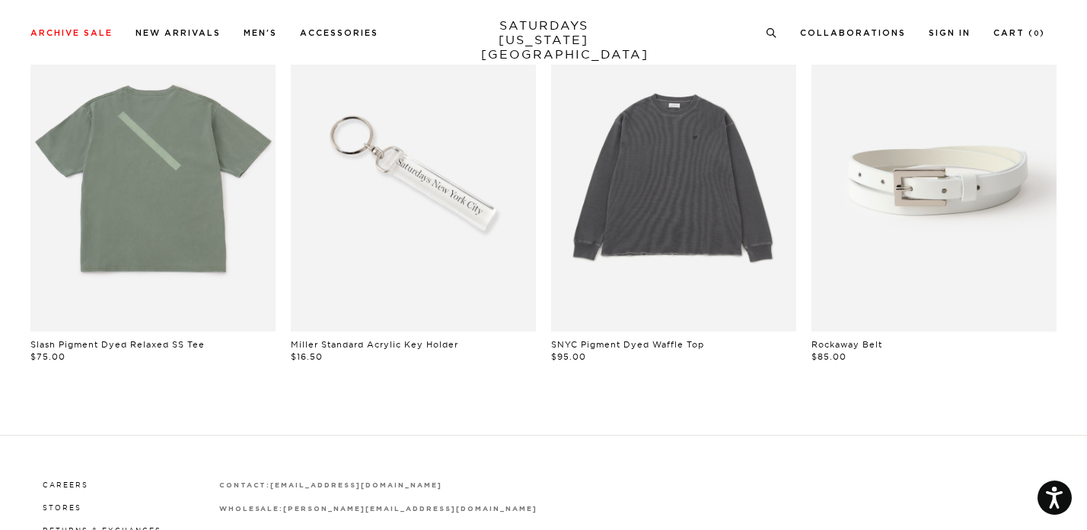
scroll to position [1455, 0]
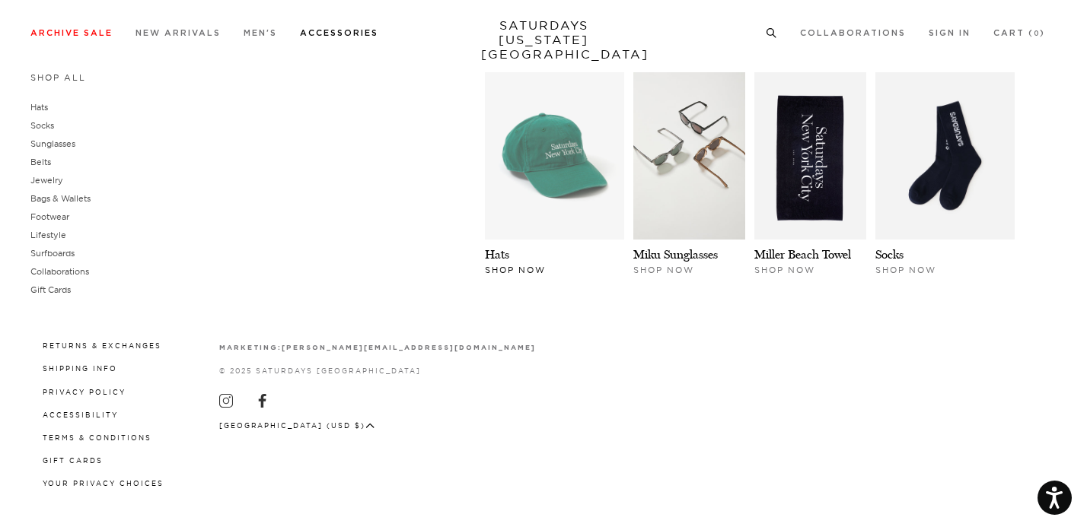
click at [563, 154] on img at bounding box center [554, 155] width 139 height 167
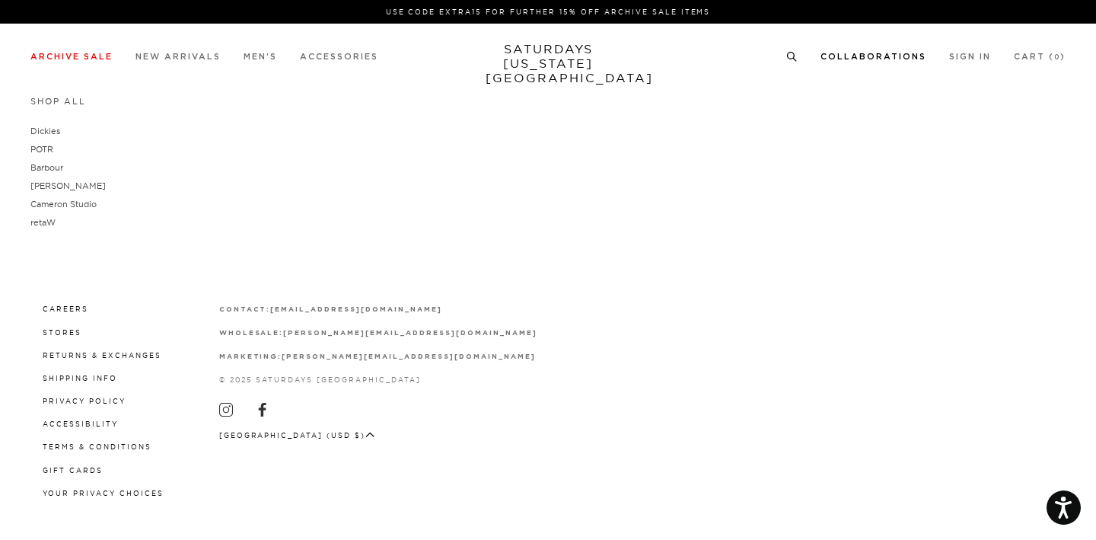
click at [837, 60] on link "Collaborations" at bounding box center [873, 57] width 106 height 8
